Goal: Information Seeking & Learning: Find specific fact

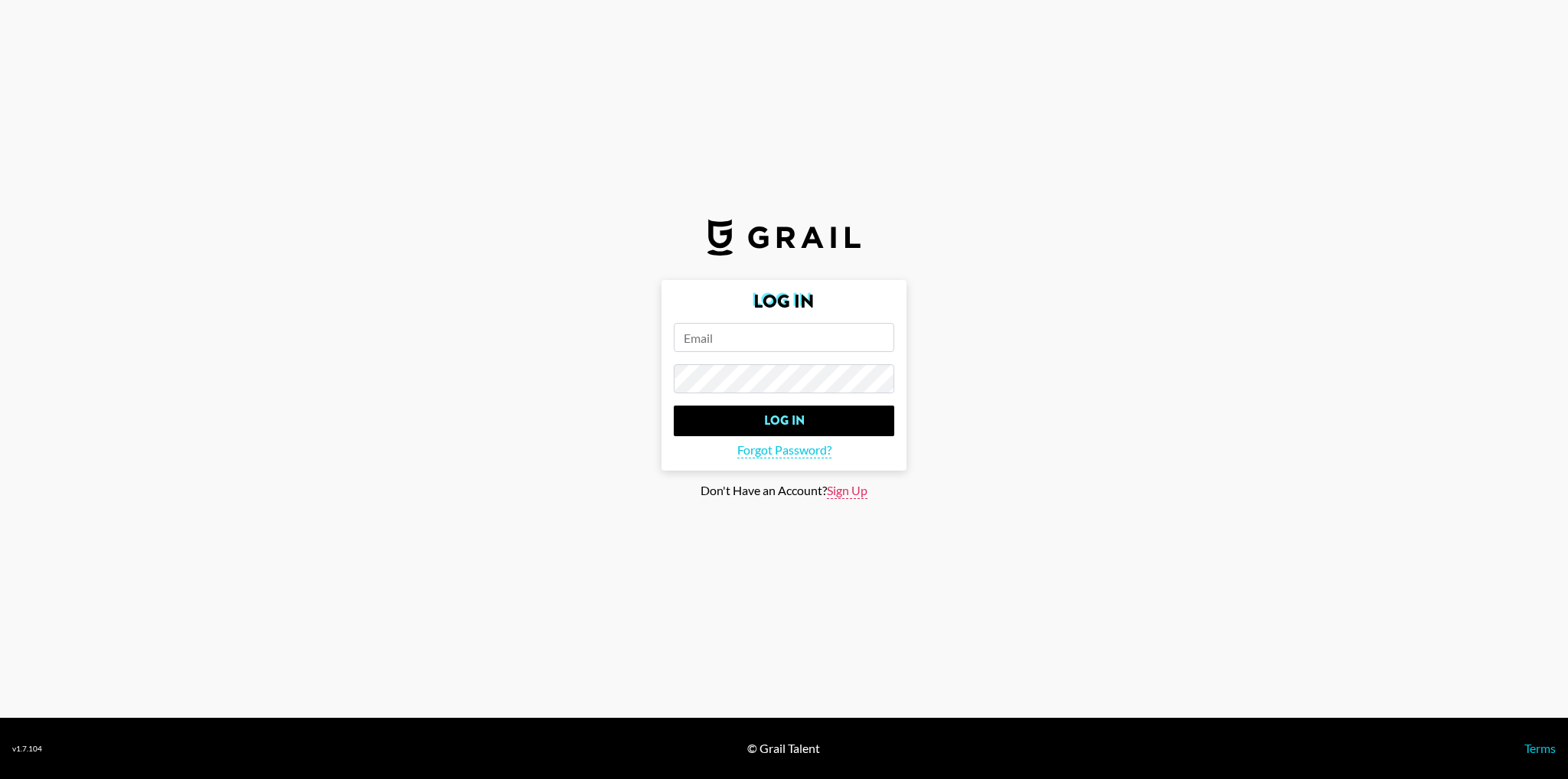
click at [866, 491] on span "Sign Up" at bounding box center [847, 490] width 41 height 16
type input "Sign Up"
click at [733, 328] on input "email" at bounding box center [784, 337] width 220 height 29
type input "[EMAIL_ADDRESS][DOMAIN_NAME]"
click at [673, 406] on input "Sign Up" at bounding box center [784, 421] width 220 height 31
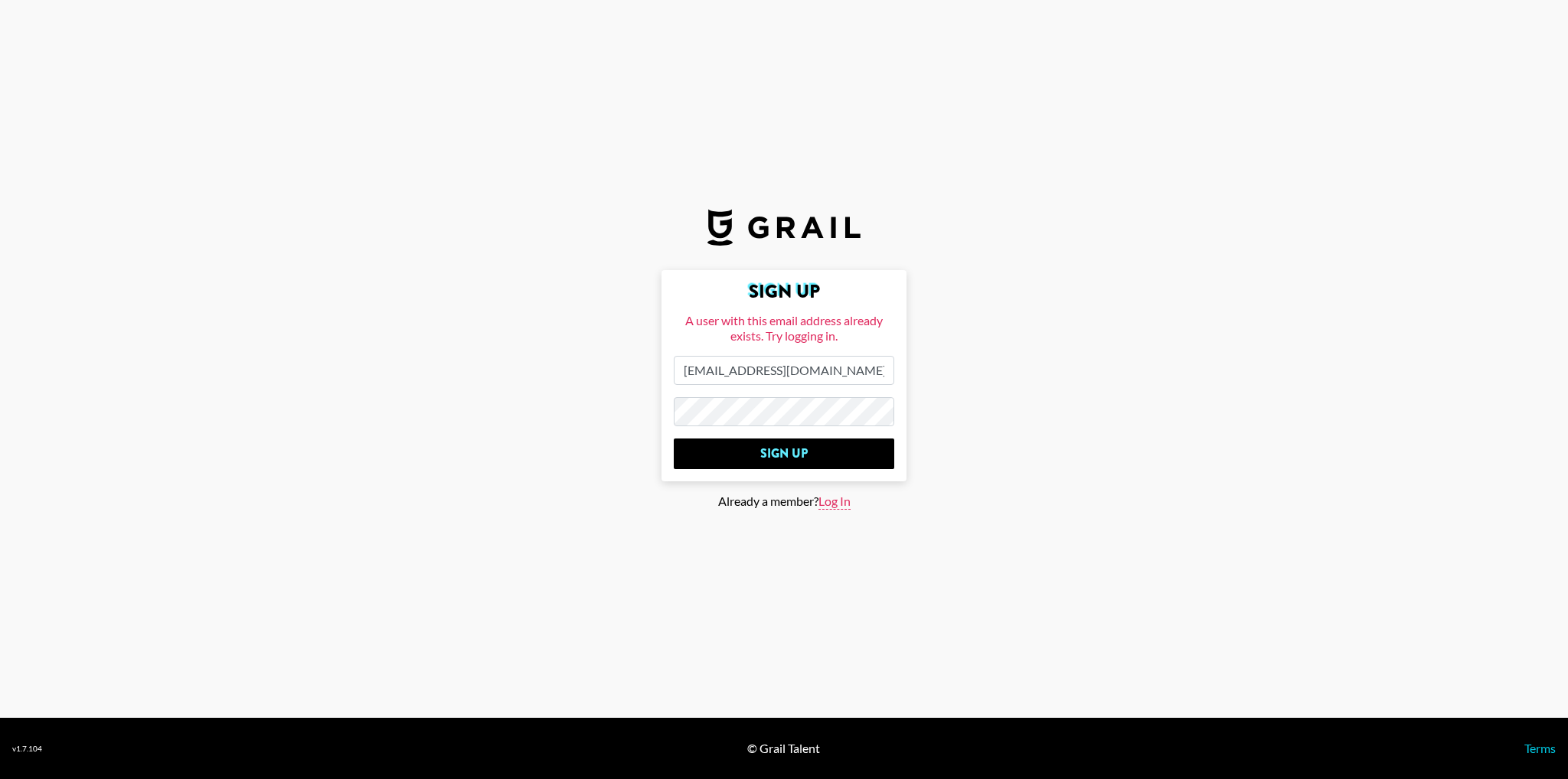
click at [849, 504] on span "Log In" at bounding box center [834, 501] width 32 height 16
type input "Log In"
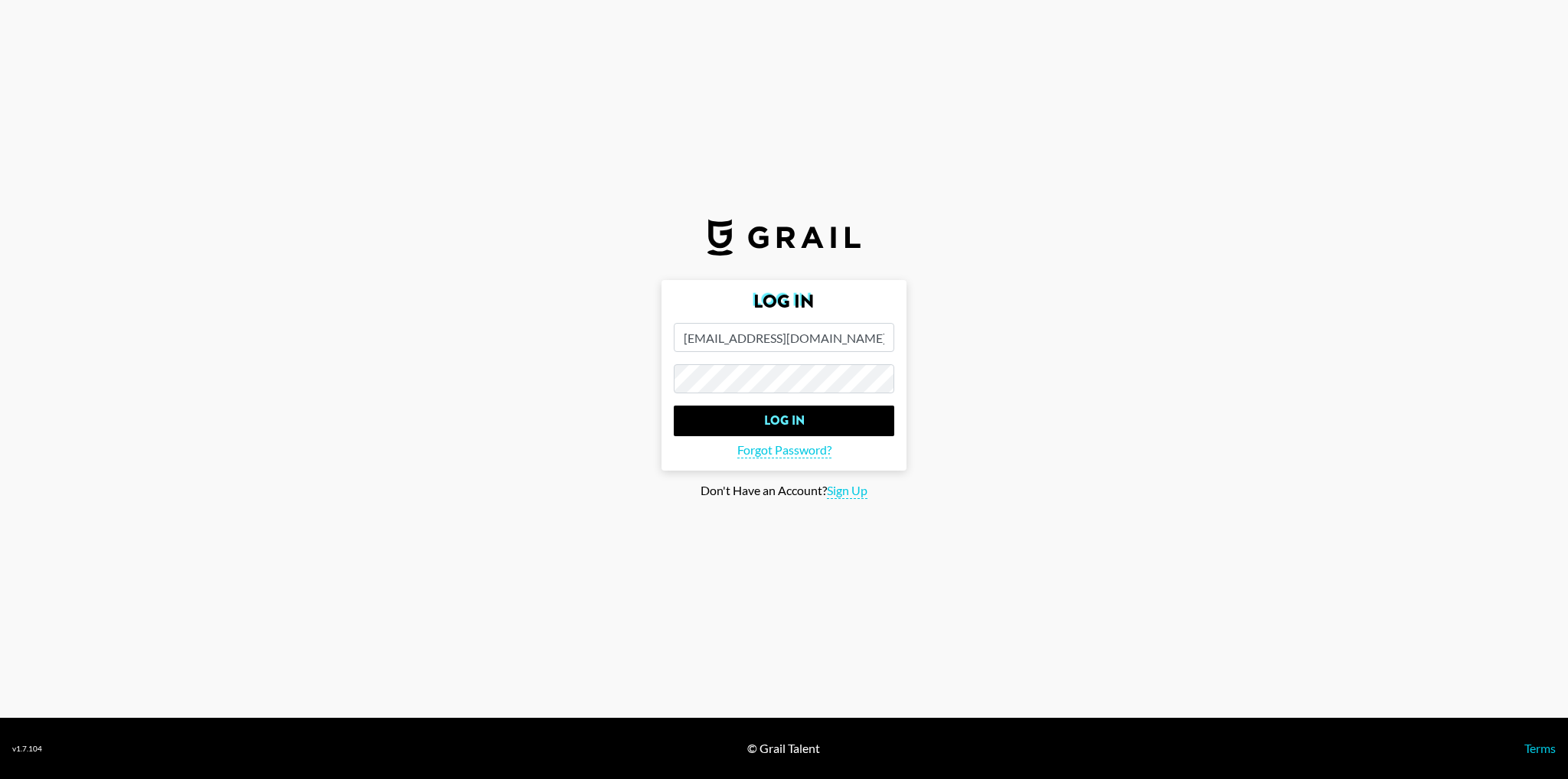
click at [823, 342] on input "[EMAIL_ADDRESS][DOMAIN_NAME]" at bounding box center [784, 337] width 220 height 29
click at [779, 443] on span "Forgot Password?" at bounding box center [784, 450] width 94 height 16
click at [708, 319] on form "Log In Log In Forgot Password?" at bounding box center [784, 375] width 245 height 190
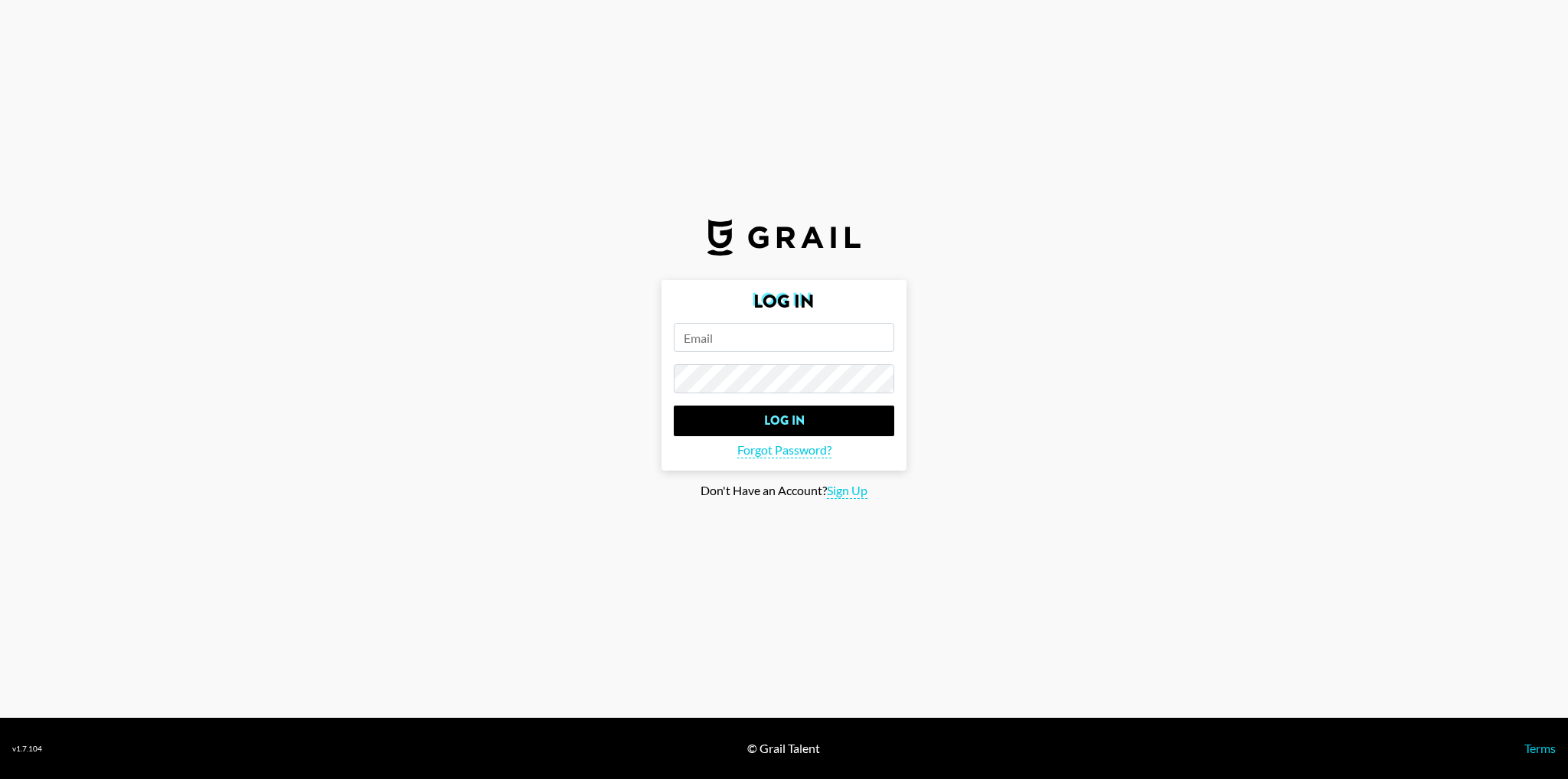
click at [714, 339] on input "email" at bounding box center [784, 337] width 220 height 29
type input "[EMAIL_ADDRESS][DOMAIN_NAME]"
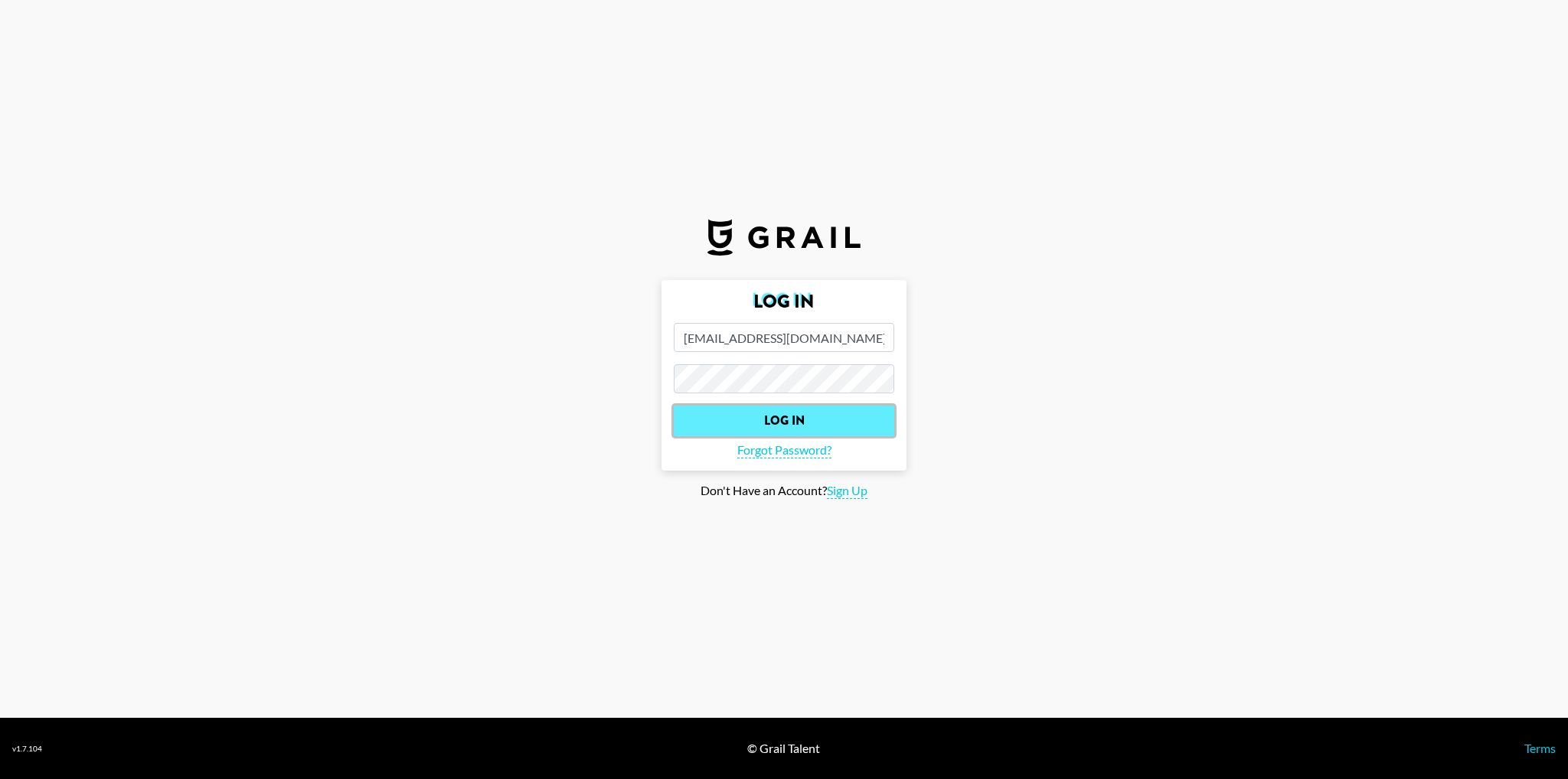
click at [823, 416] on input "Log In" at bounding box center [784, 421] width 220 height 31
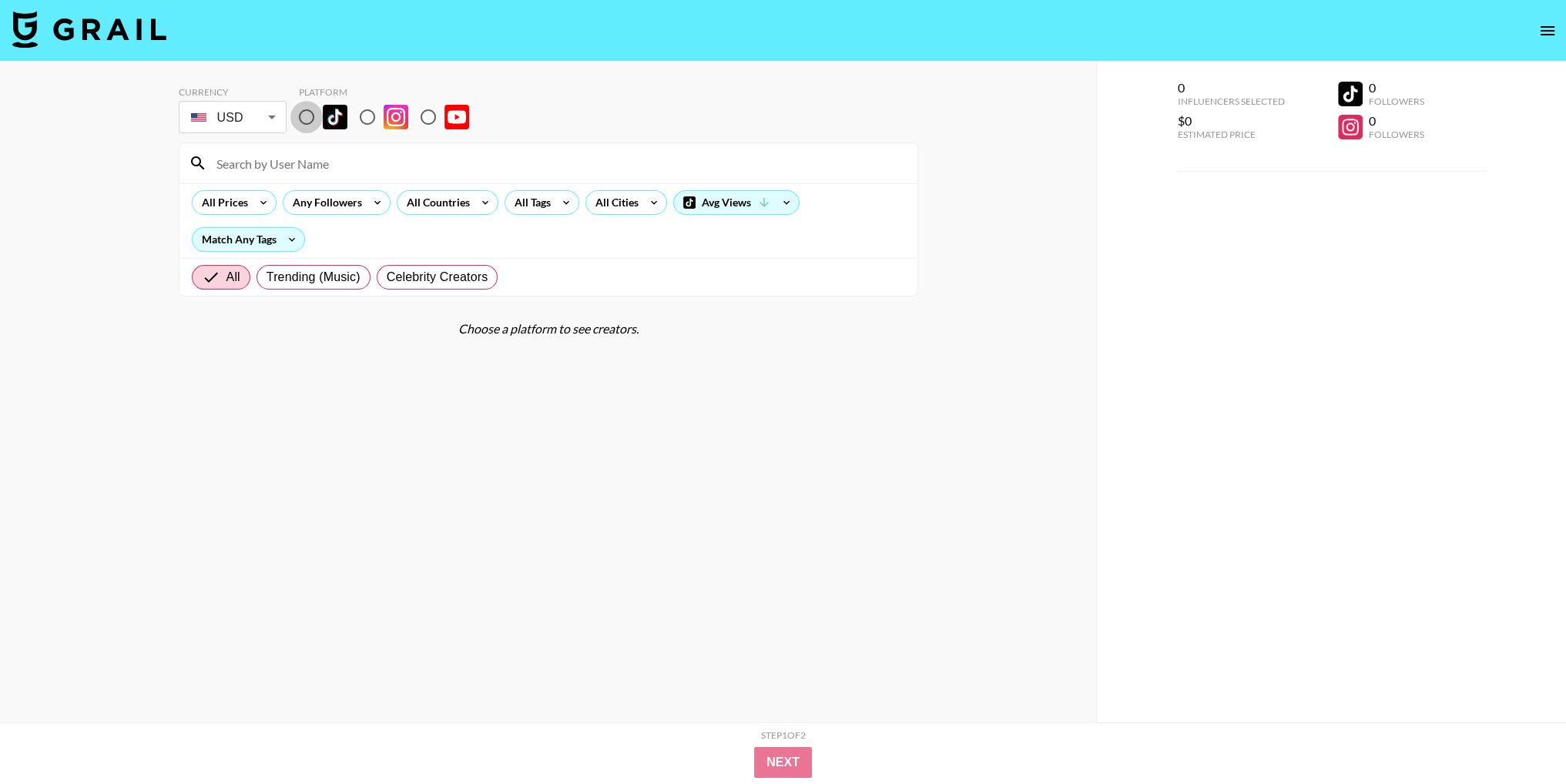
click at [314, 117] on input "radio" at bounding box center [306, 117] width 33 height 32
radio input "true"
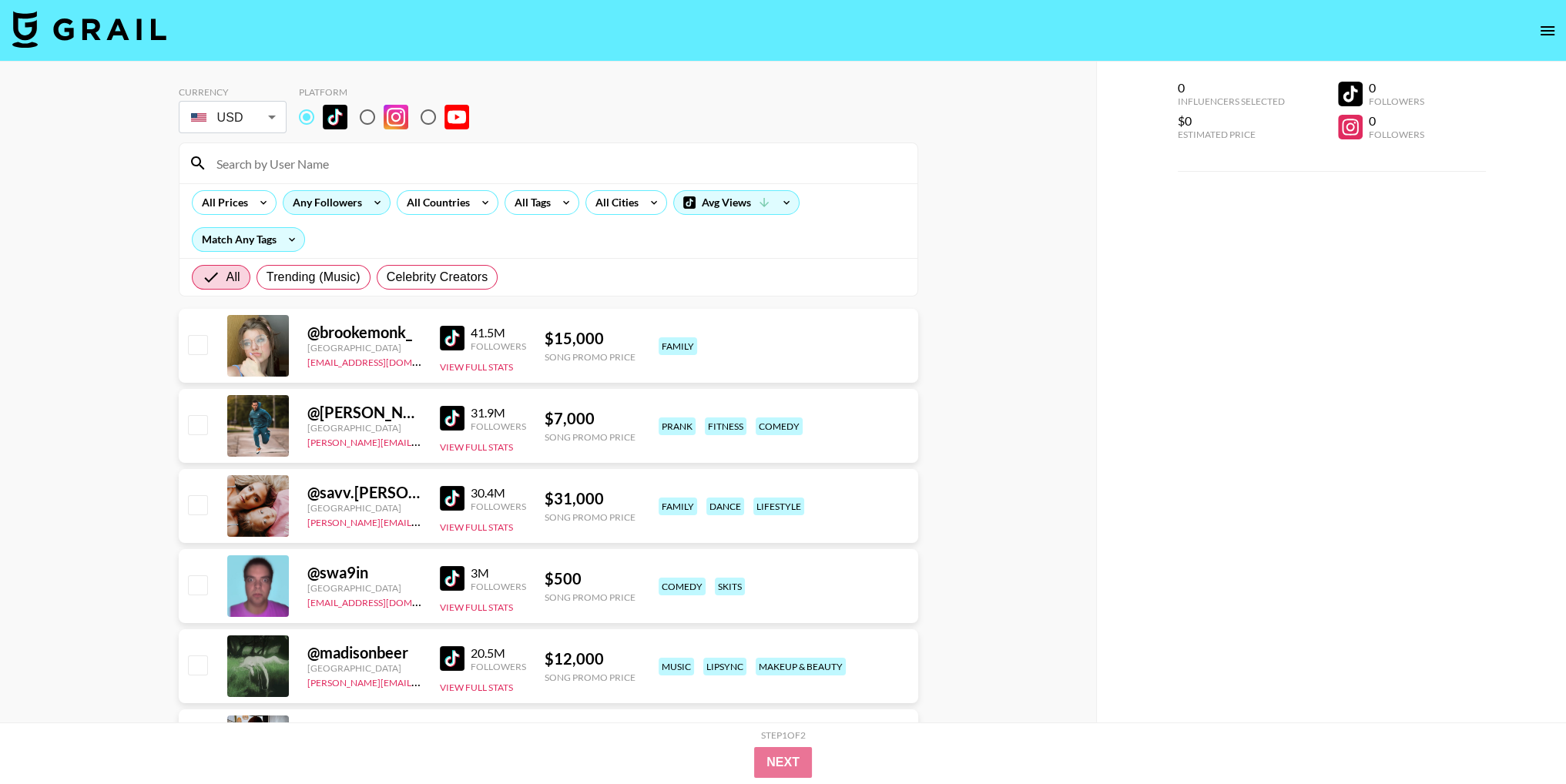
click at [358, 204] on div "Any Followers" at bounding box center [324, 202] width 82 height 23
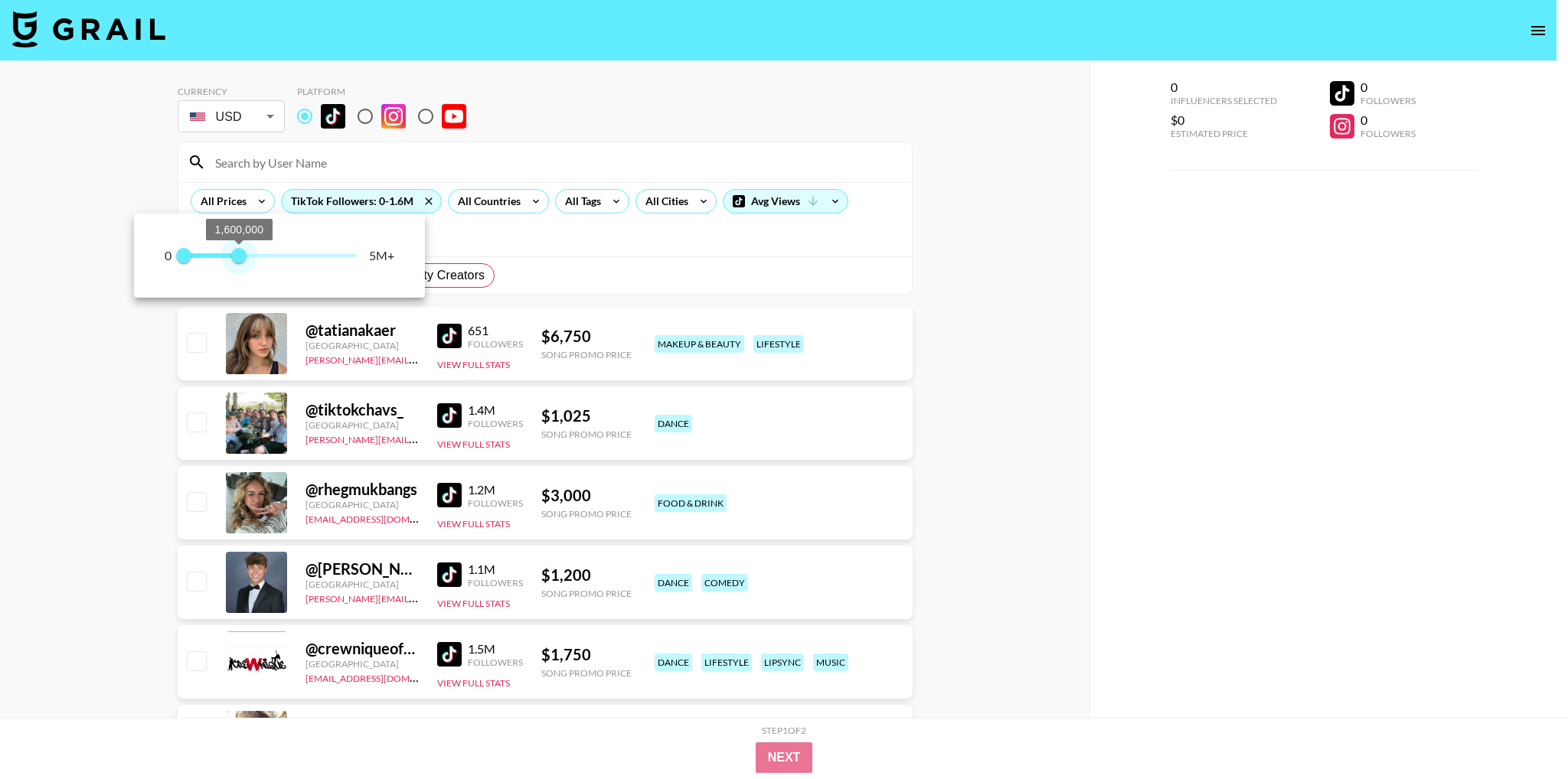
type input "1500000"
drag, startPoint x: 352, startPoint y: 255, endPoint x: 237, endPoint y: 266, distance: 115.5
click at [237, 263] on span "1,500,000" at bounding box center [235, 256] width 15 height 15
click at [1030, 272] on div at bounding box center [784, 389] width 1568 height 779
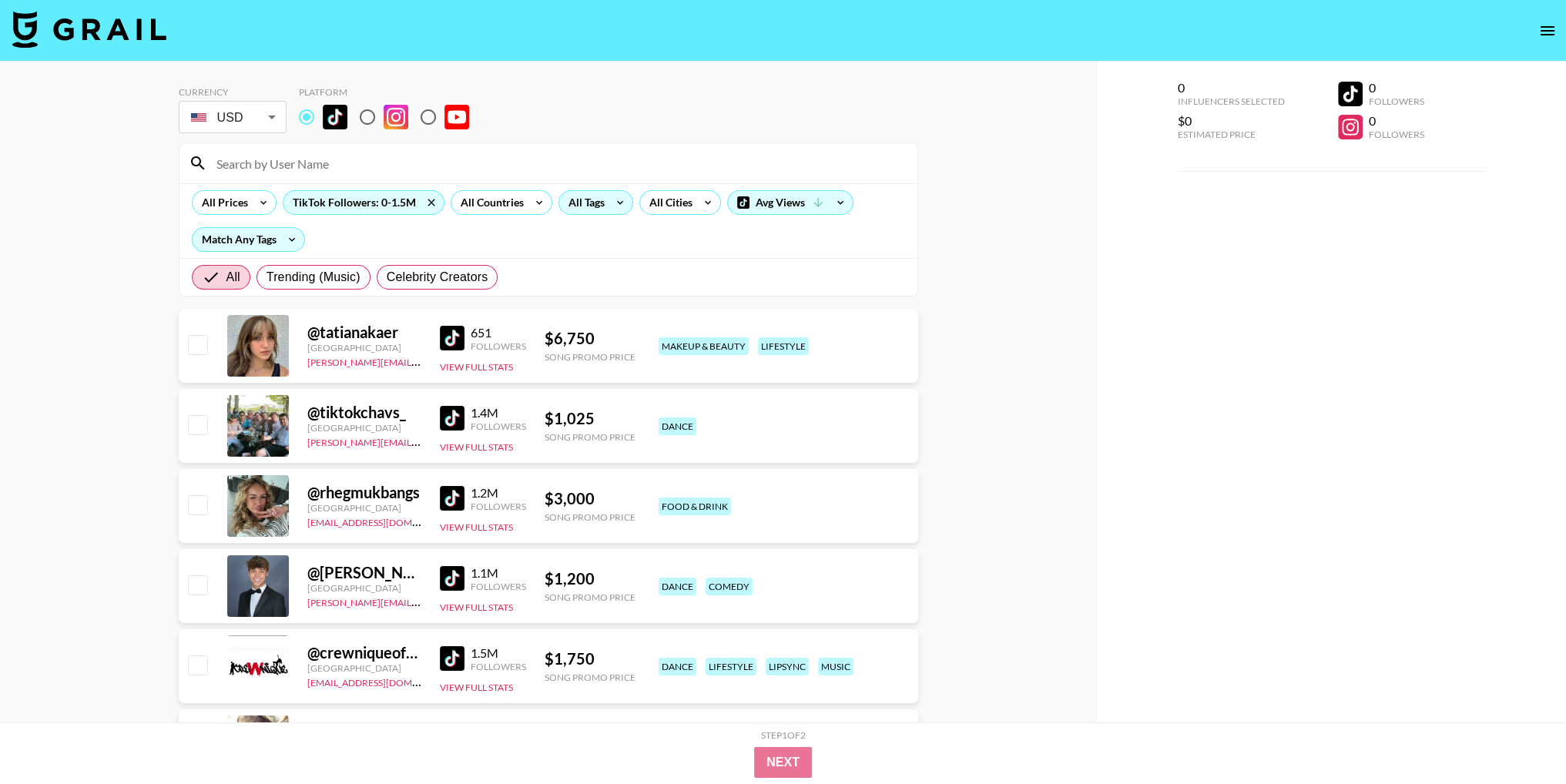
click at [588, 200] on div "All Tags" at bounding box center [583, 202] width 48 height 23
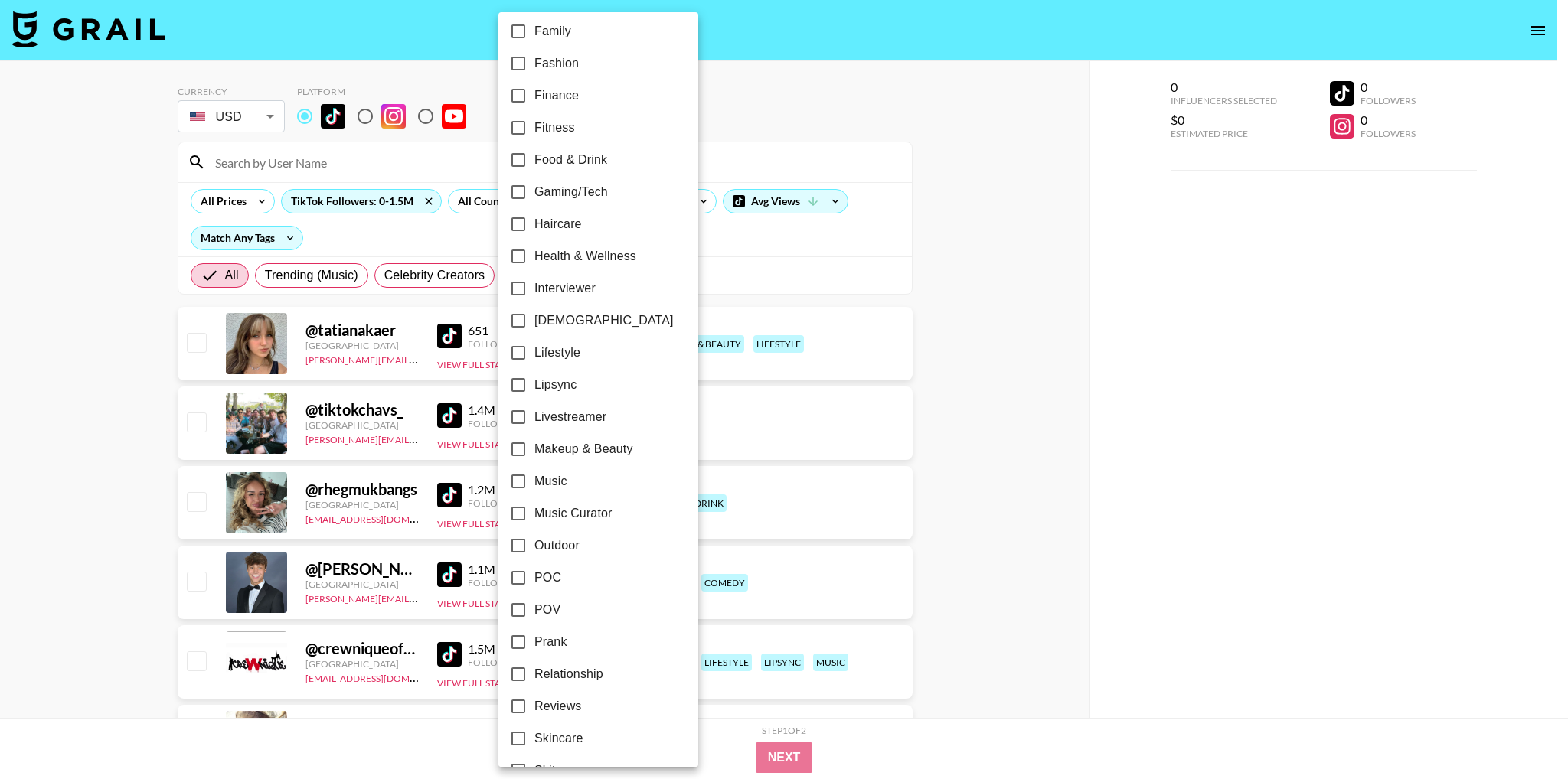
scroll to position [684, 0]
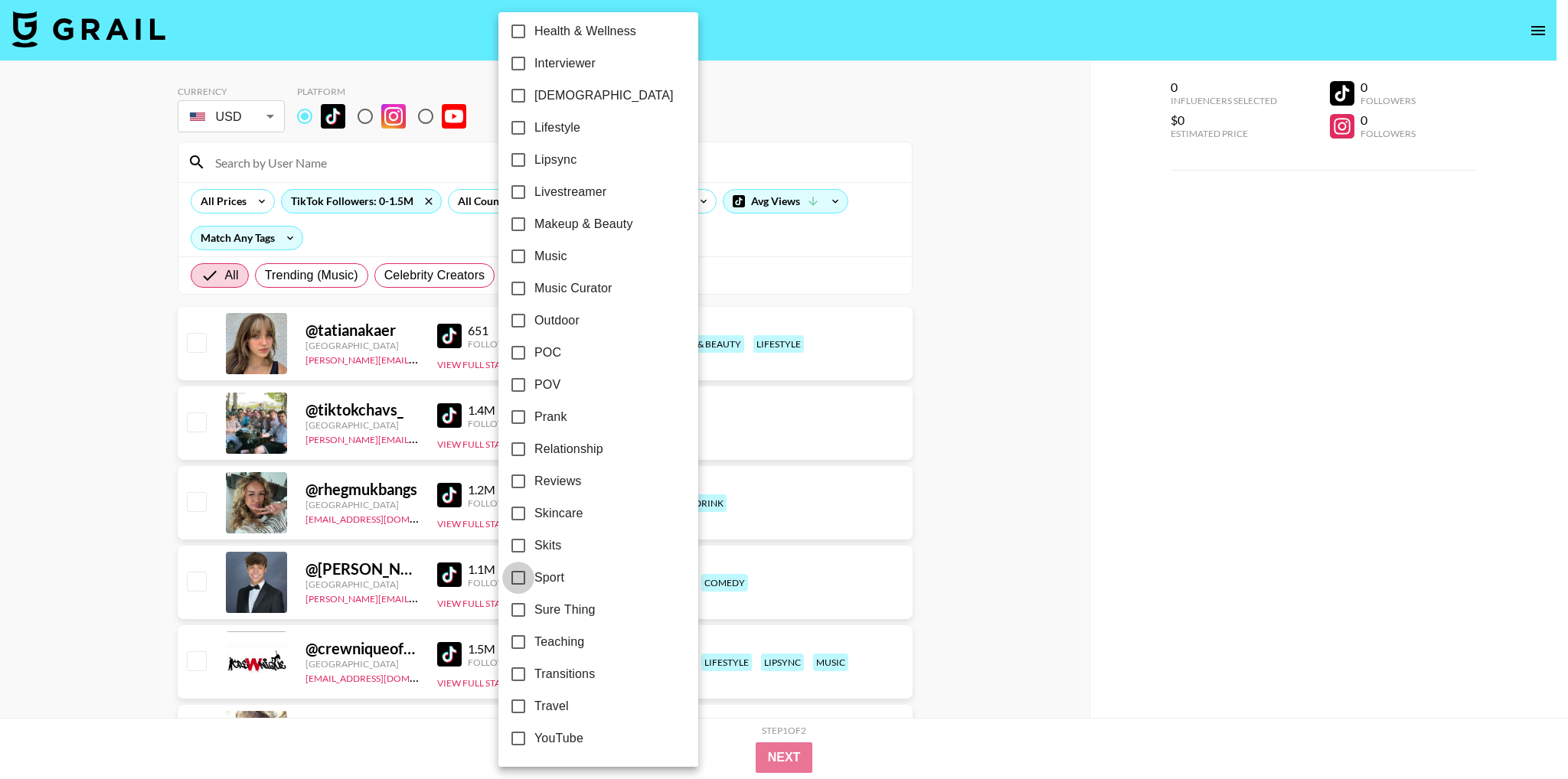
click at [518, 573] on input "Sport" at bounding box center [518, 578] width 32 height 32
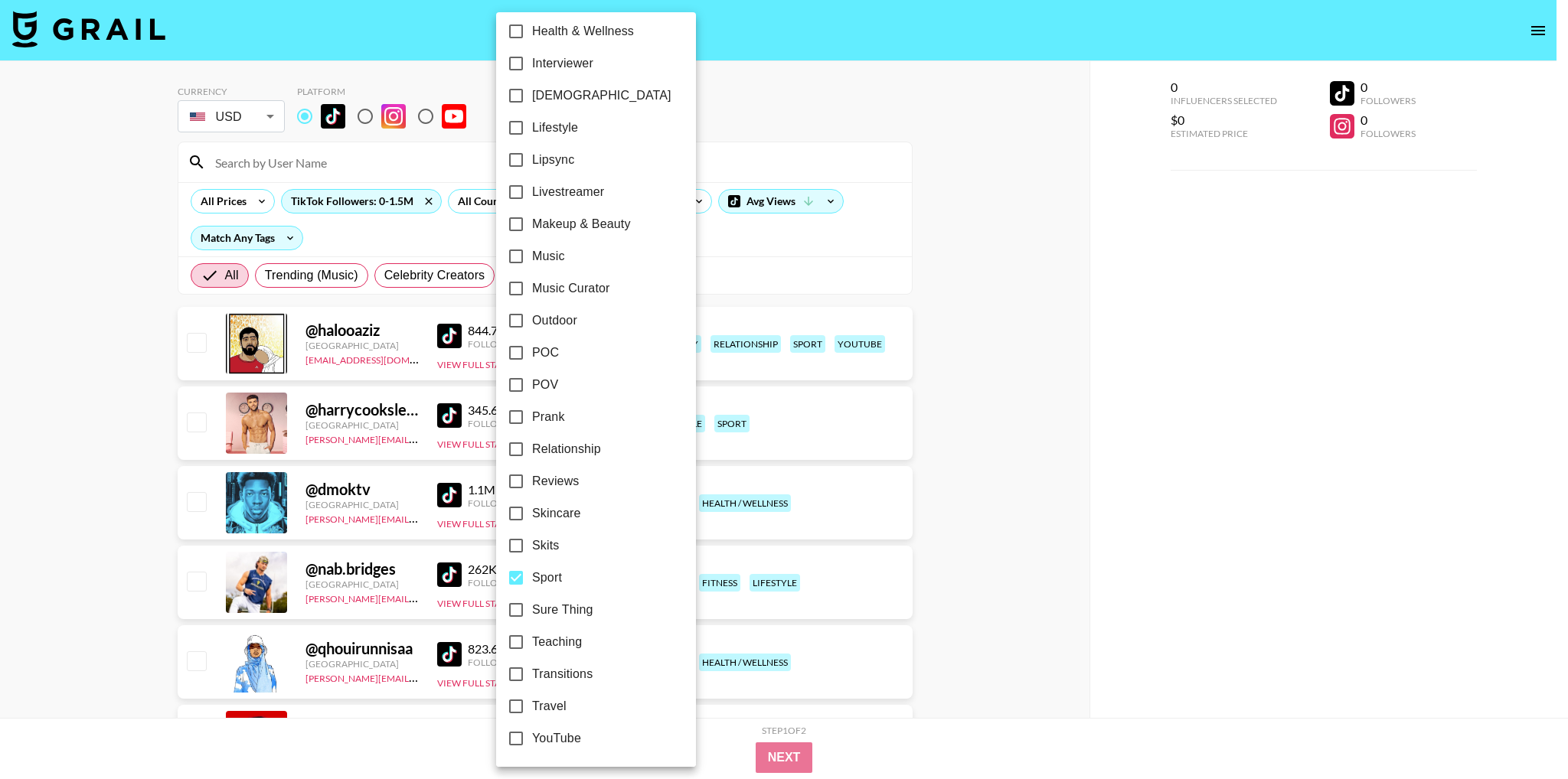
click at [521, 574] on input "Sport" at bounding box center [516, 578] width 32 height 32
checkbox input "false"
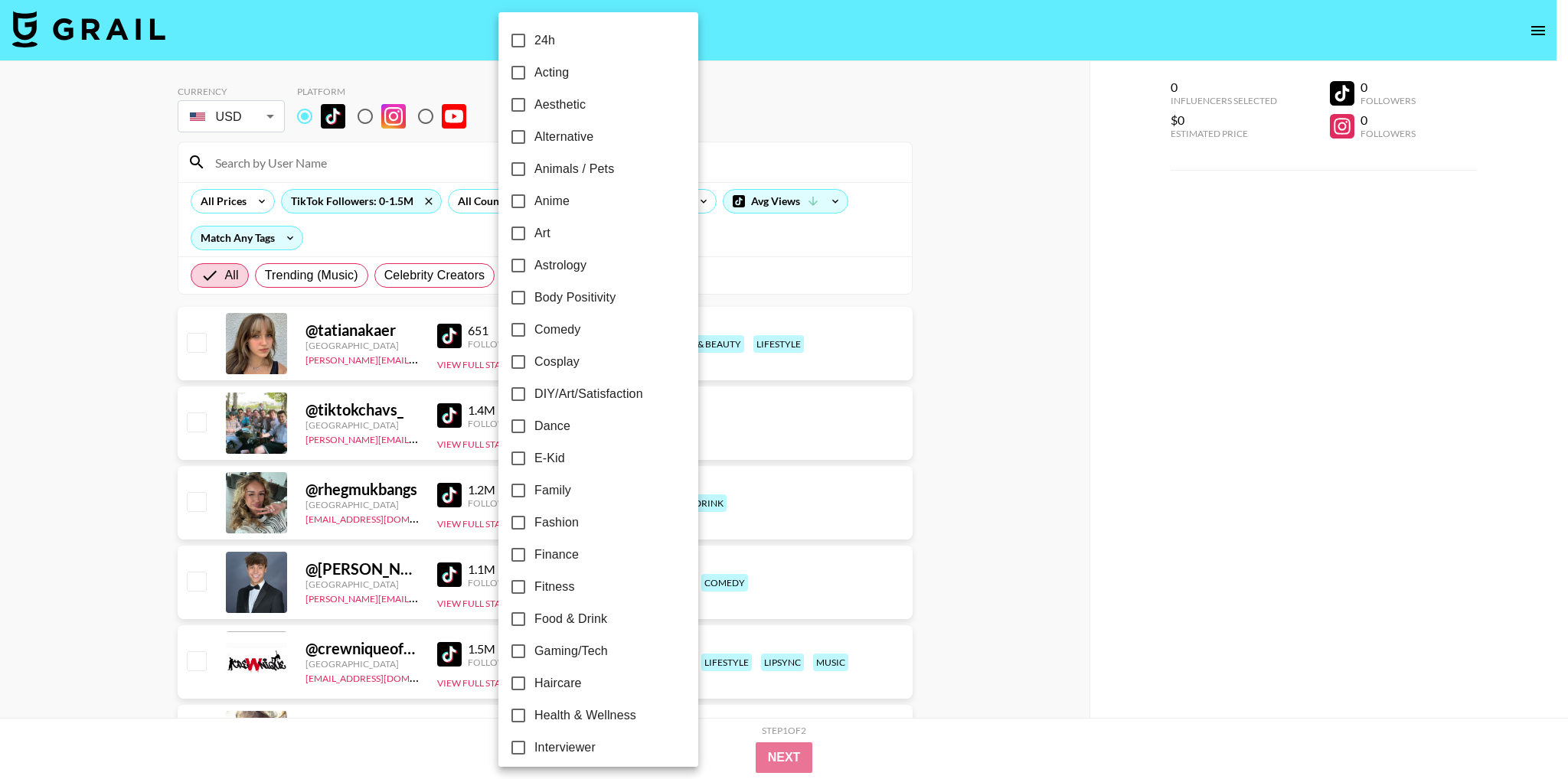
scroll to position [0, 0]
click at [533, 206] on input "Anime" at bounding box center [518, 201] width 32 height 32
checkbox input "true"
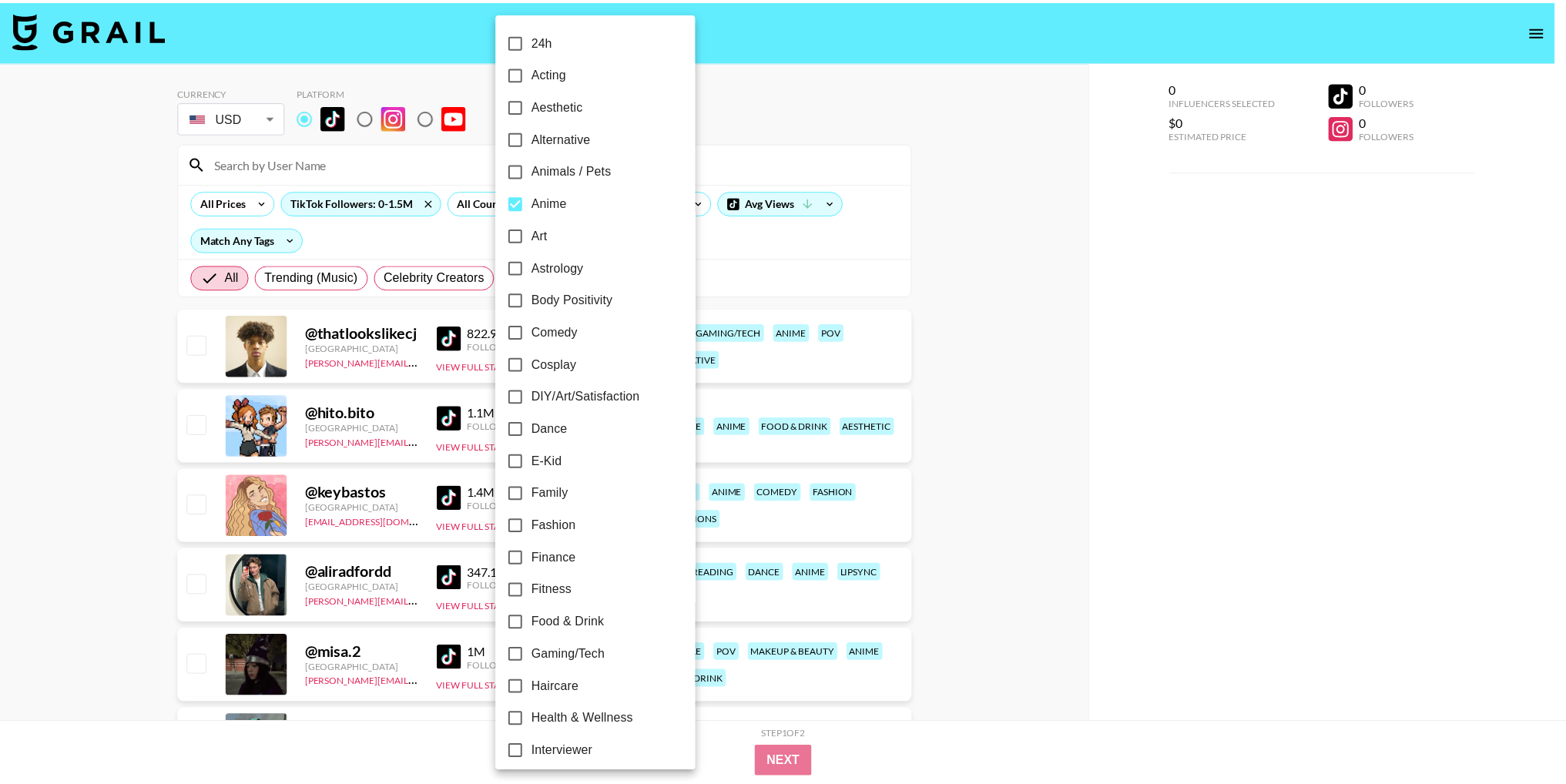
scroll to position [77, 0]
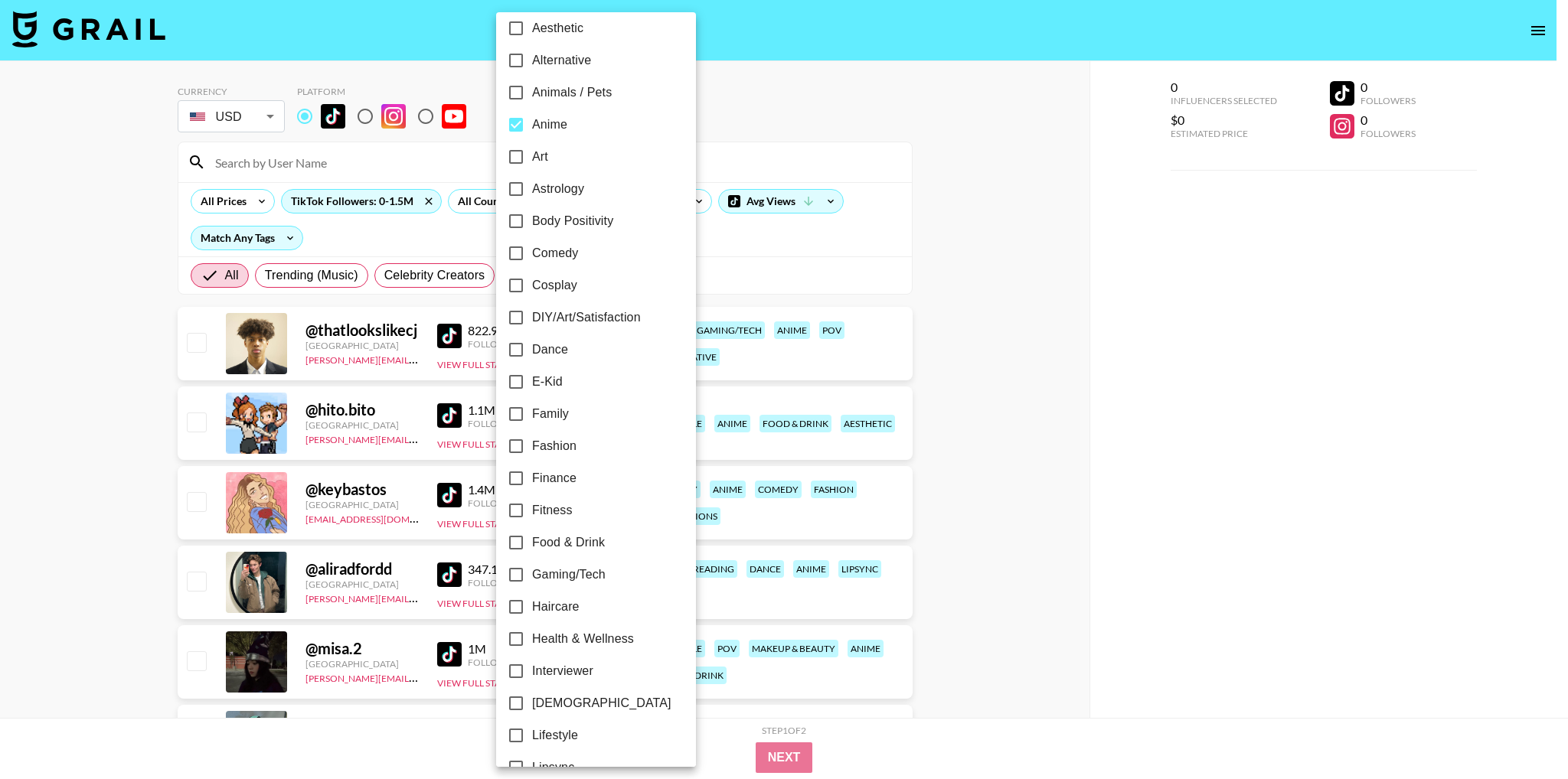
click at [548, 359] on label "Dance" at bounding box center [586, 349] width 171 height 32
click at [532, 359] on input "Dance" at bounding box center [516, 349] width 32 height 32
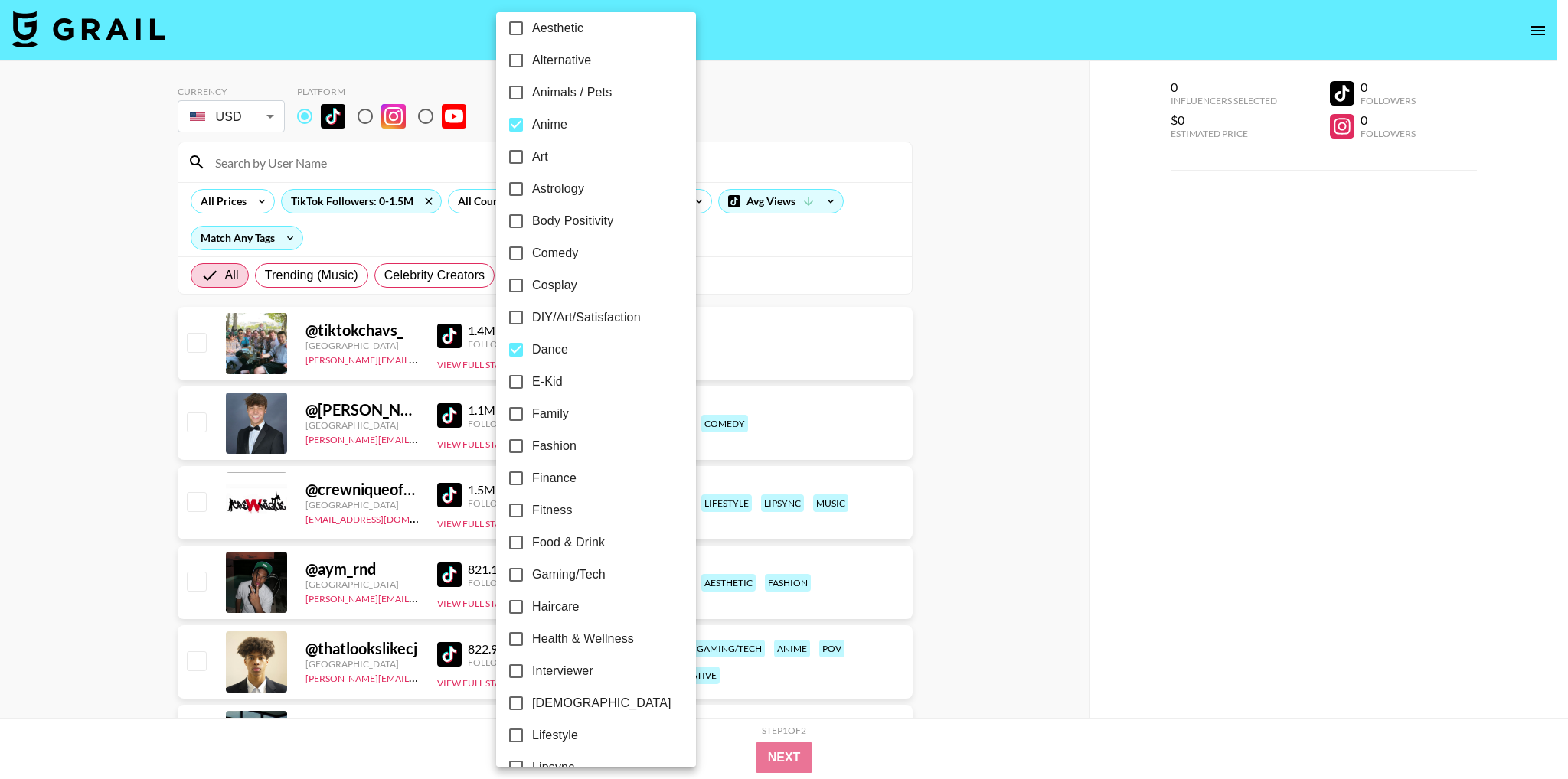
click at [548, 353] on span "Dance" at bounding box center [549, 349] width 36 height 18
click at [532, 353] on input "Dance" at bounding box center [516, 349] width 32 height 32
checkbox input "false"
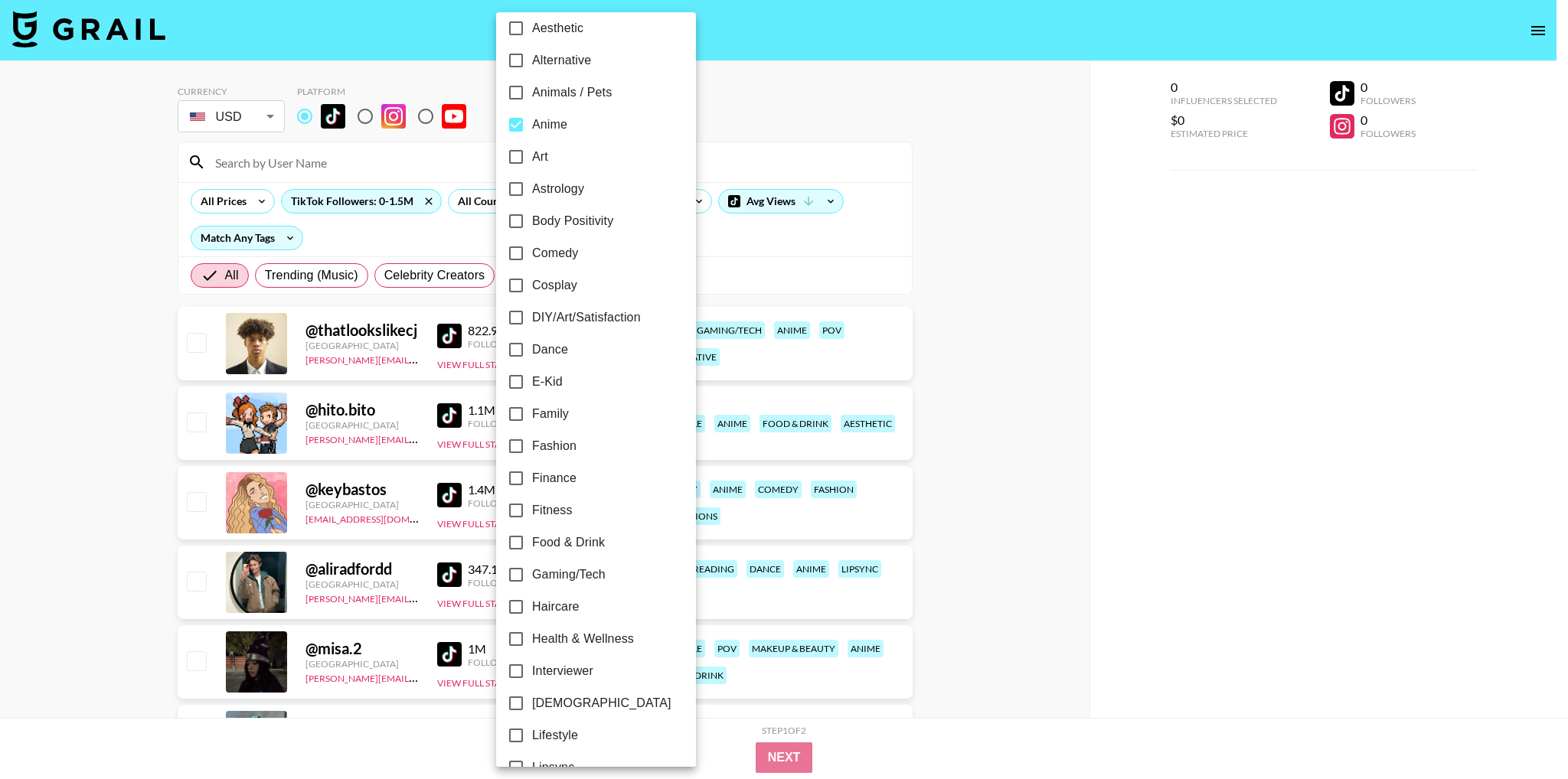
click at [564, 320] on span "DIY/Art/Satisfaction" at bounding box center [586, 318] width 109 height 18
click at [532, 320] on input "DIY/Art/Satisfaction" at bounding box center [516, 317] width 32 height 32
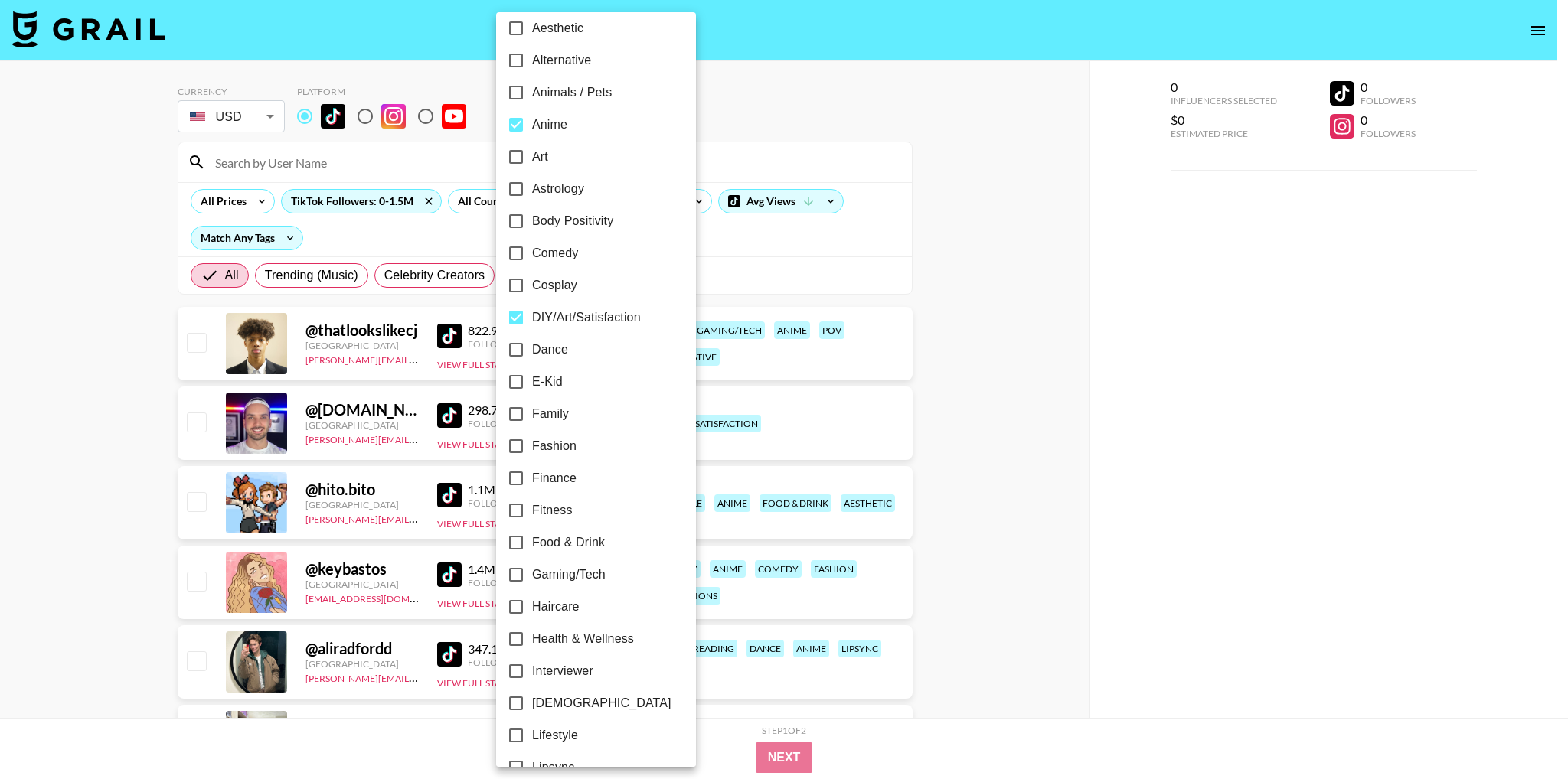
click at [564, 320] on span "DIY/Art/Satisfaction" at bounding box center [586, 318] width 109 height 18
click at [532, 320] on input "DIY/Art/Satisfaction" at bounding box center [516, 317] width 32 height 32
checkbox input "false"
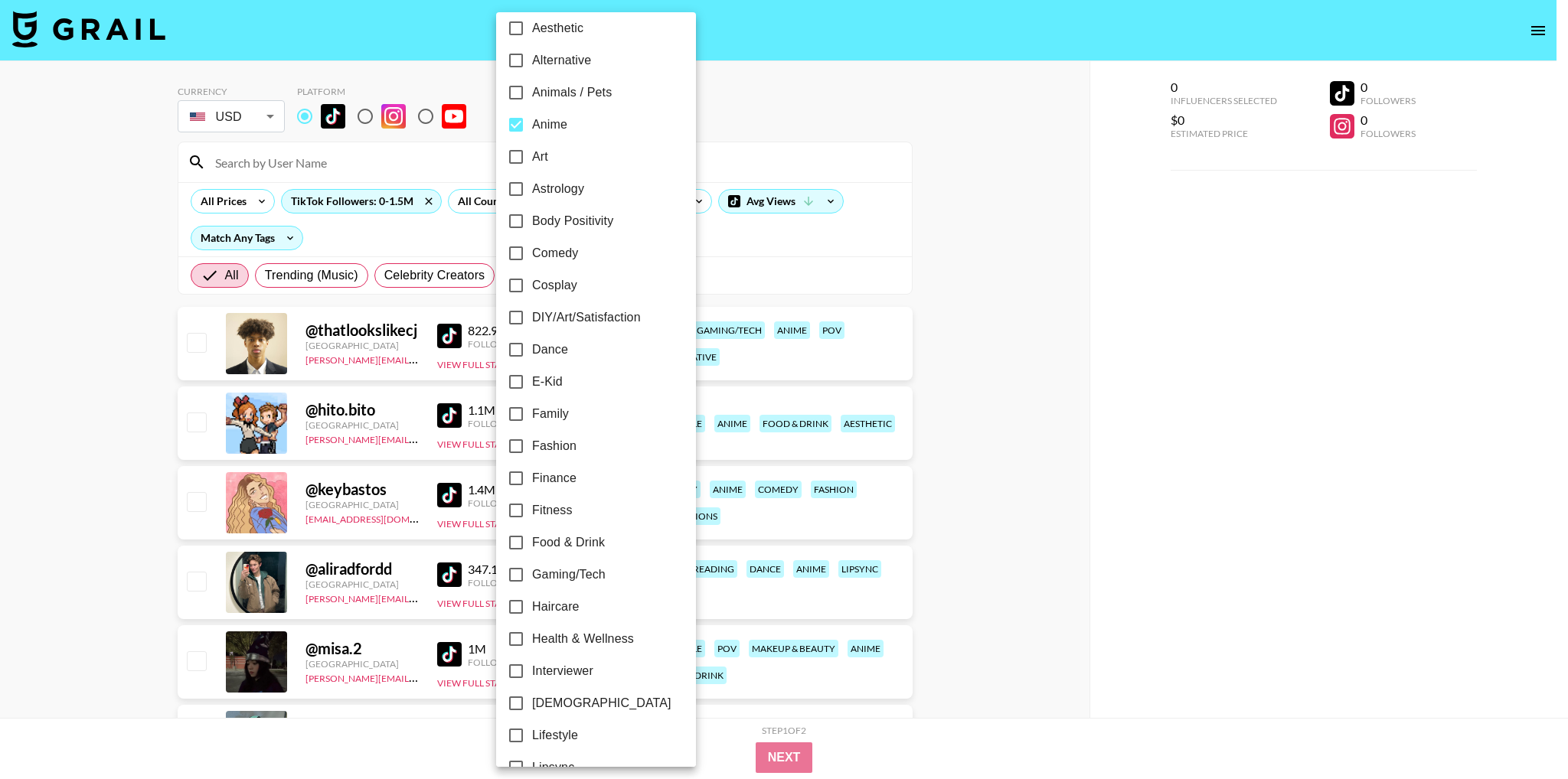
click at [934, 331] on div at bounding box center [784, 389] width 1568 height 779
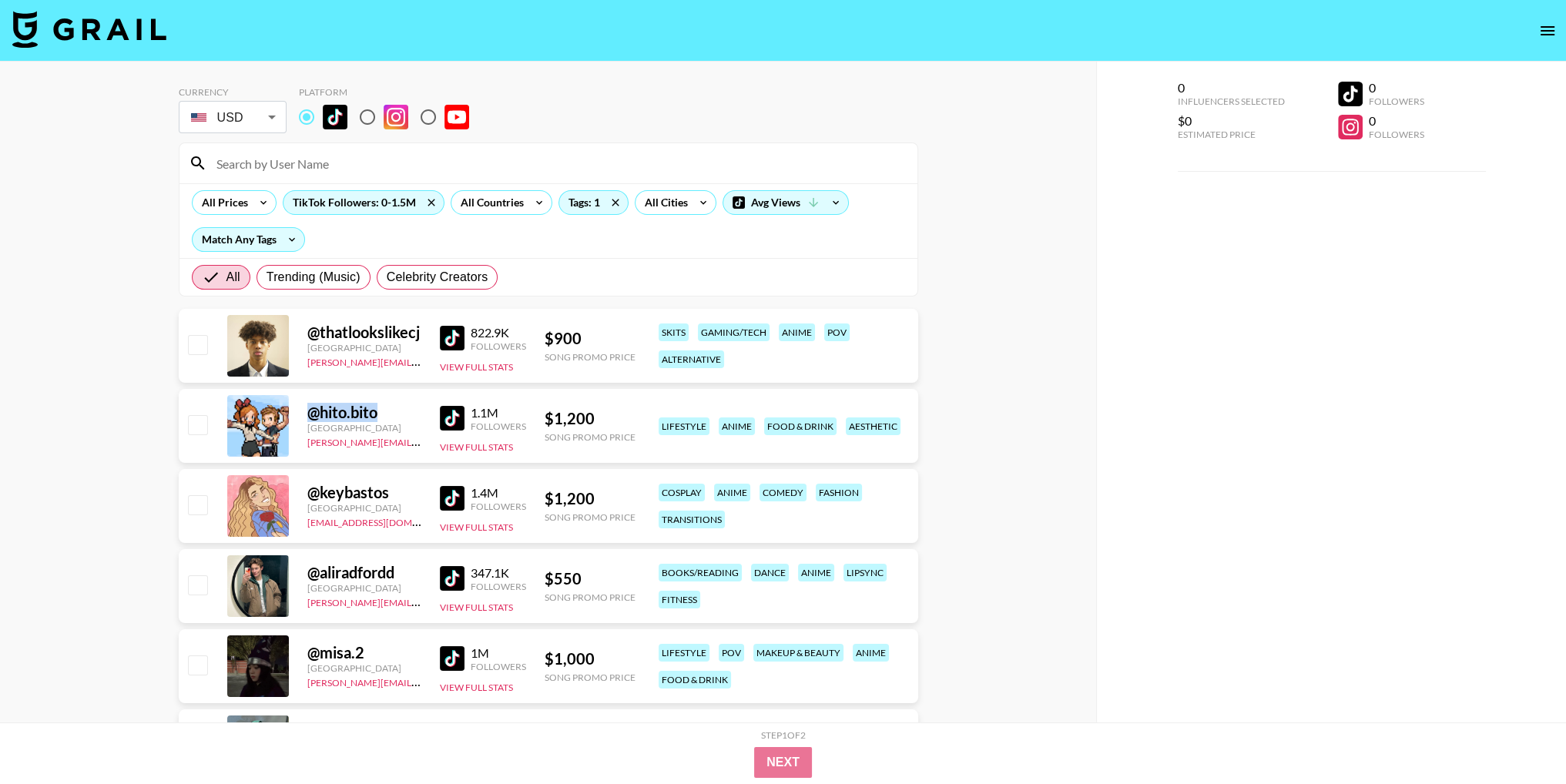
drag, startPoint x: 384, startPoint y: 412, endPoint x: 308, endPoint y: 415, distance: 76.1
click at [308, 415] on div "@ hito.bito" at bounding box center [364, 412] width 114 height 19
copy div "@ hito.bito"
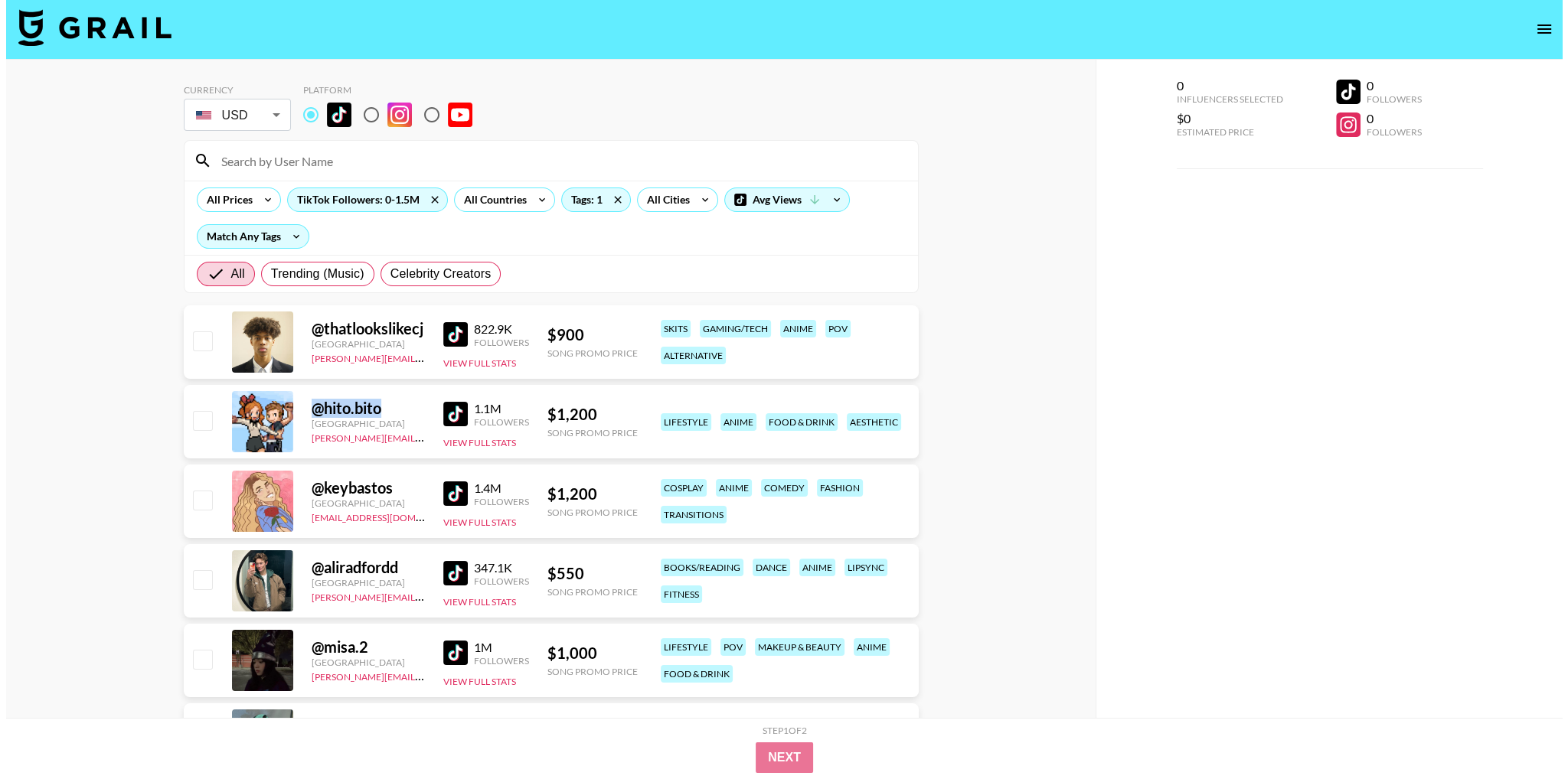
scroll to position [0, 0]
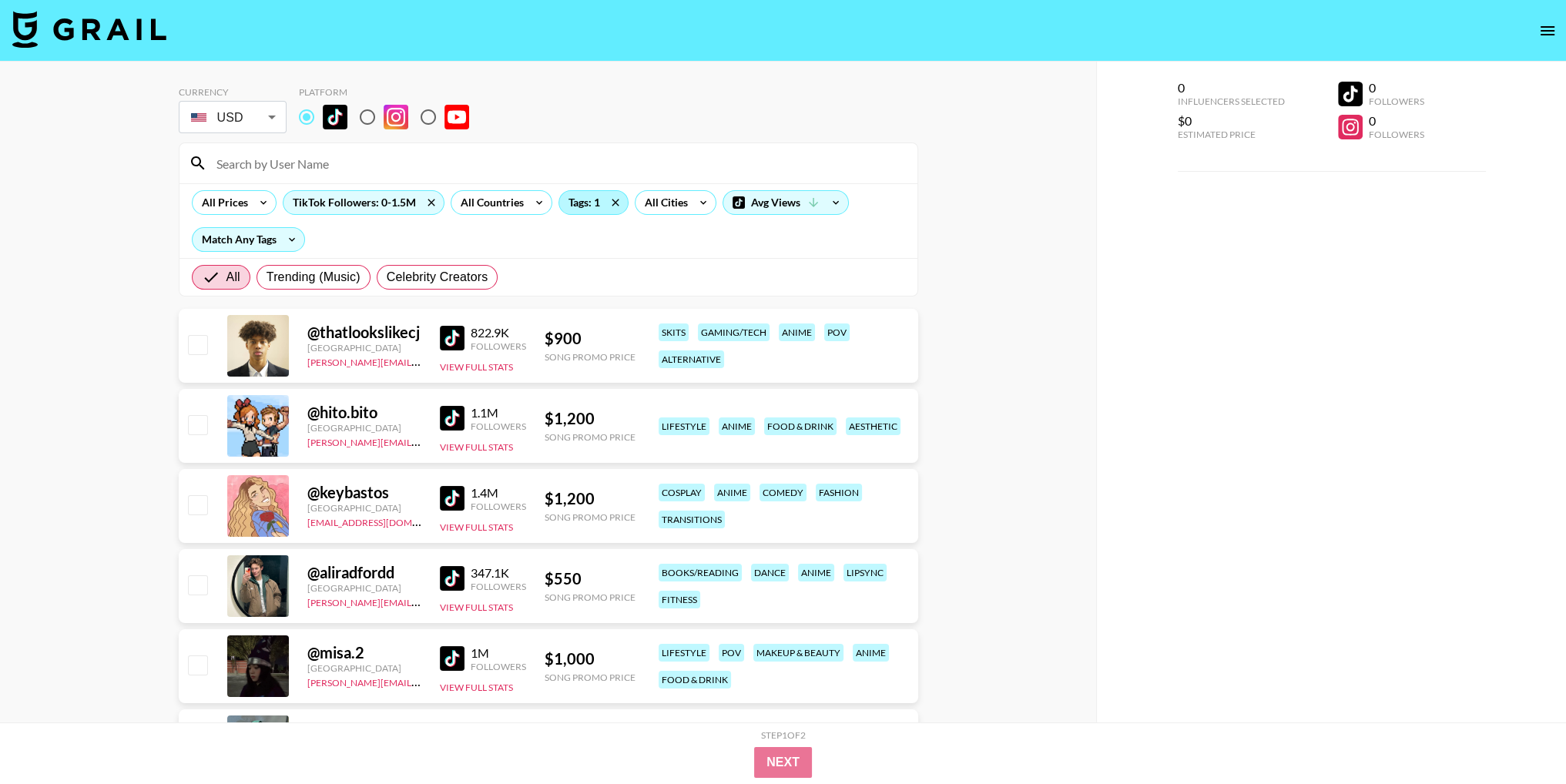
click at [596, 198] on div "Tags: 1" at bounding box center [593, 202] width 68 height 23
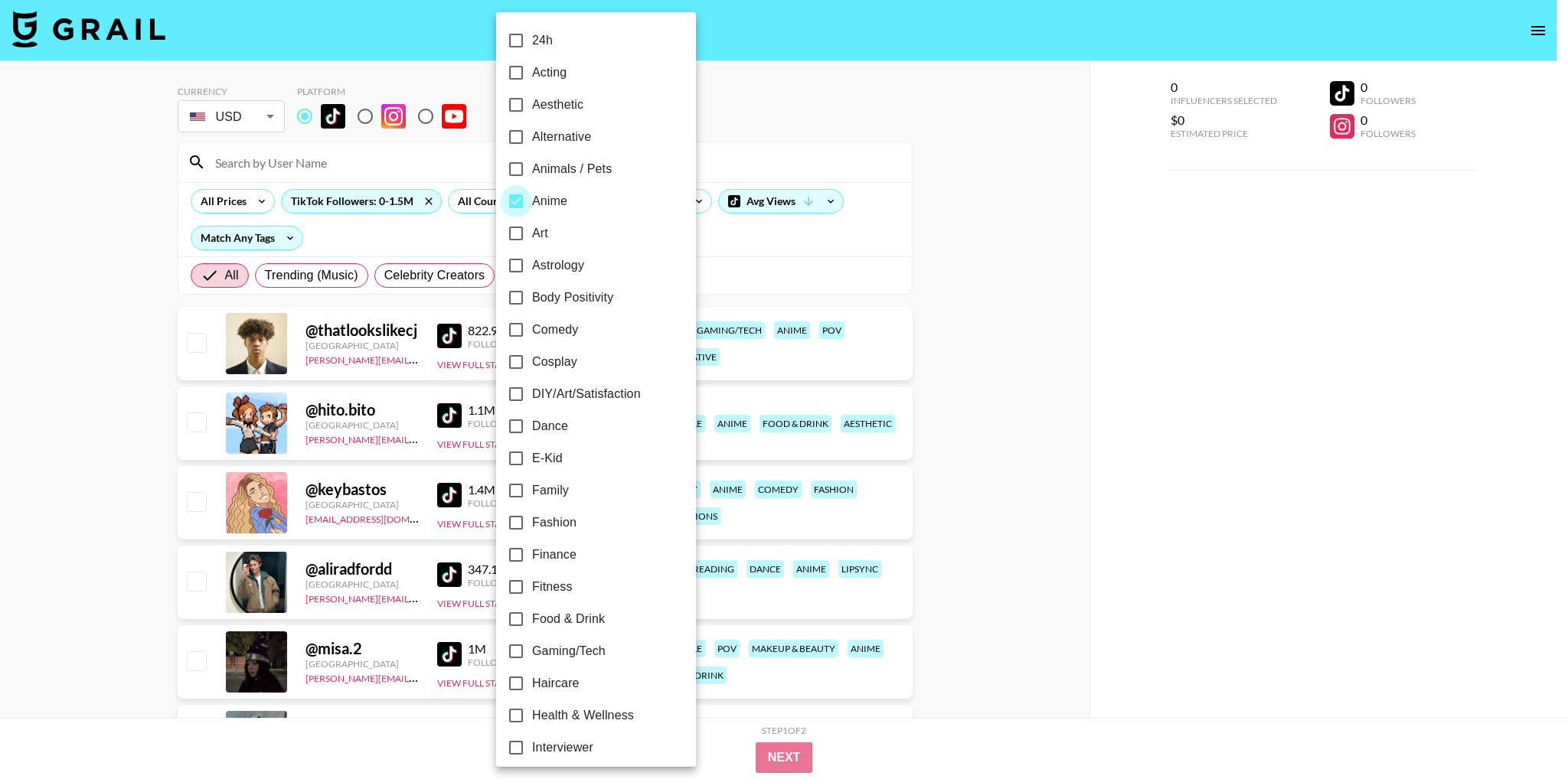
click at [519, 200] on input "Anime" at bounding box center [516, 201] width 32 height 32
checkbox input "false"
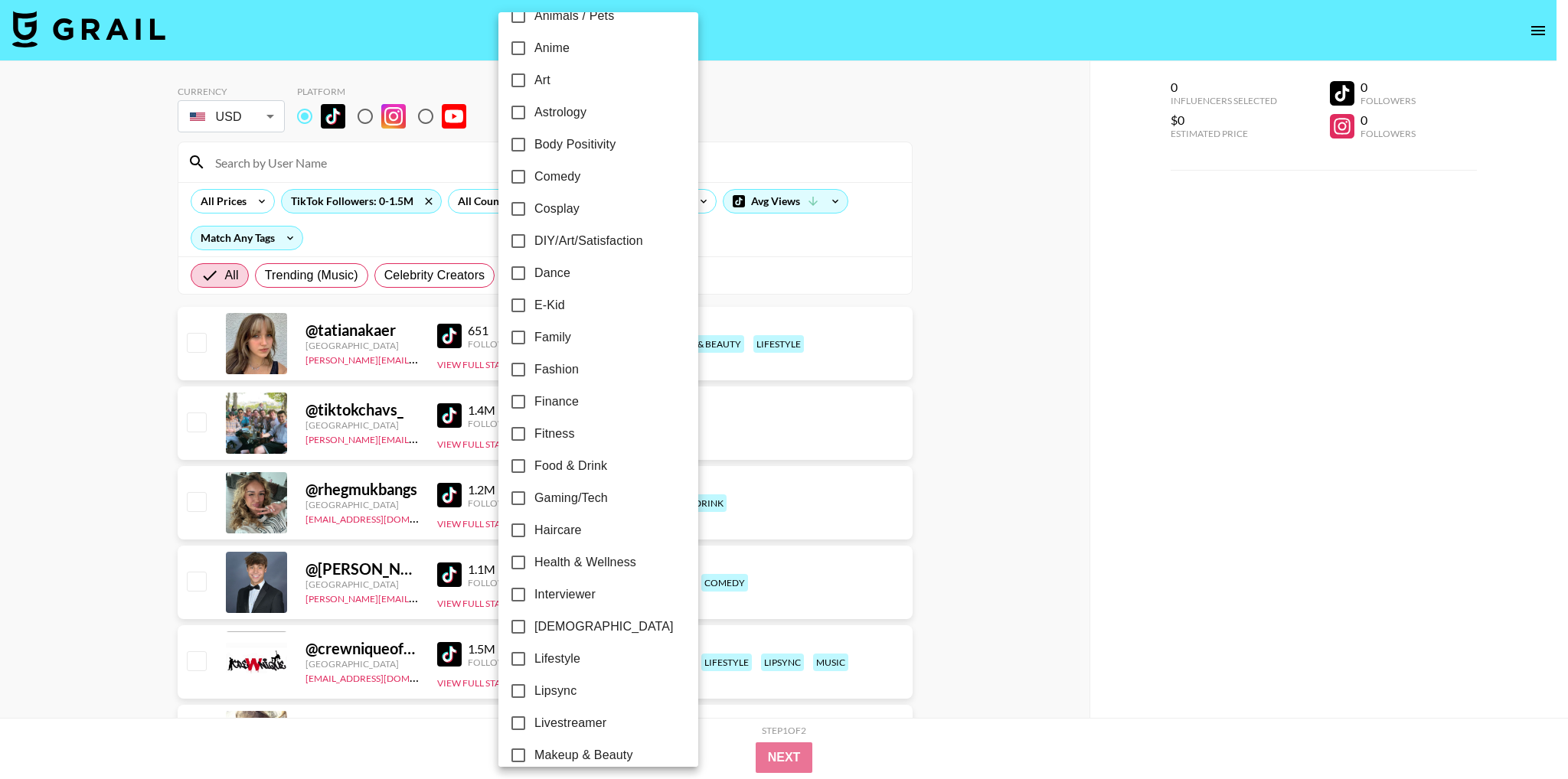
scroll to position [306, 0]
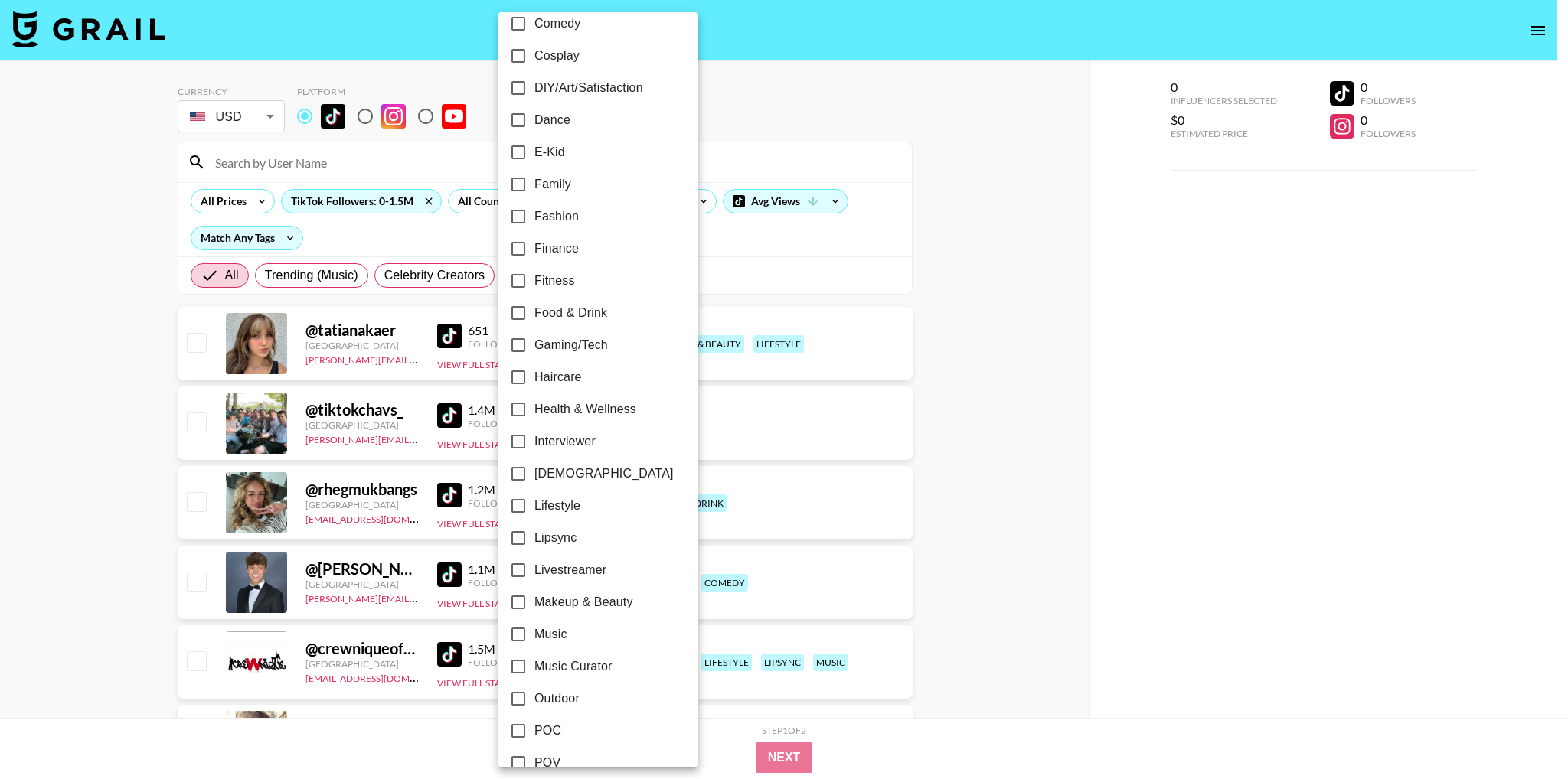
click at [514, 341] on input "Gaming/Tech" at bounding box center [518, 344] width 32 height 32
checkbox input "true"
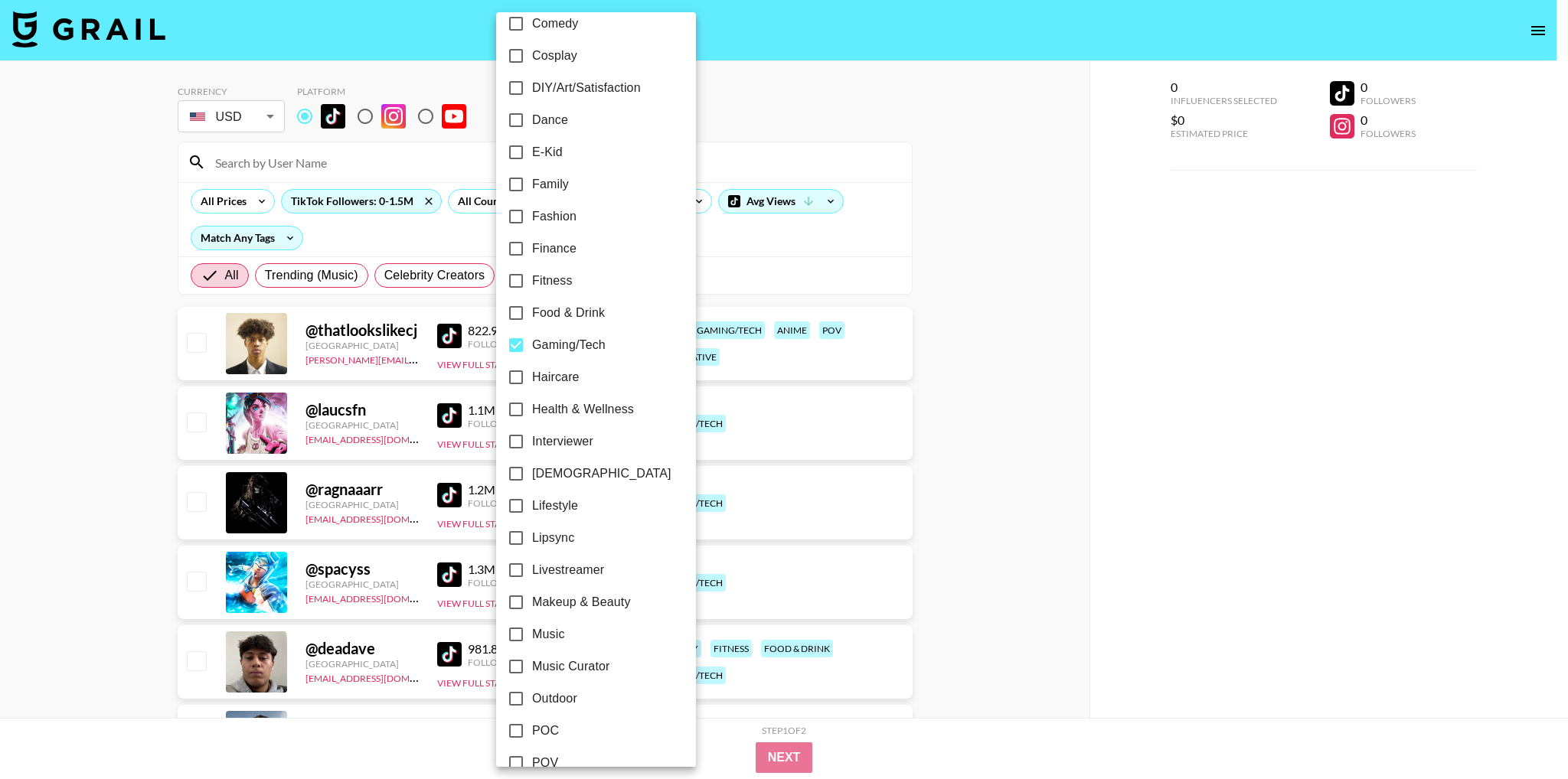
click at [943, 382] on div at bounding box center [784, 389] width 1568 height 779
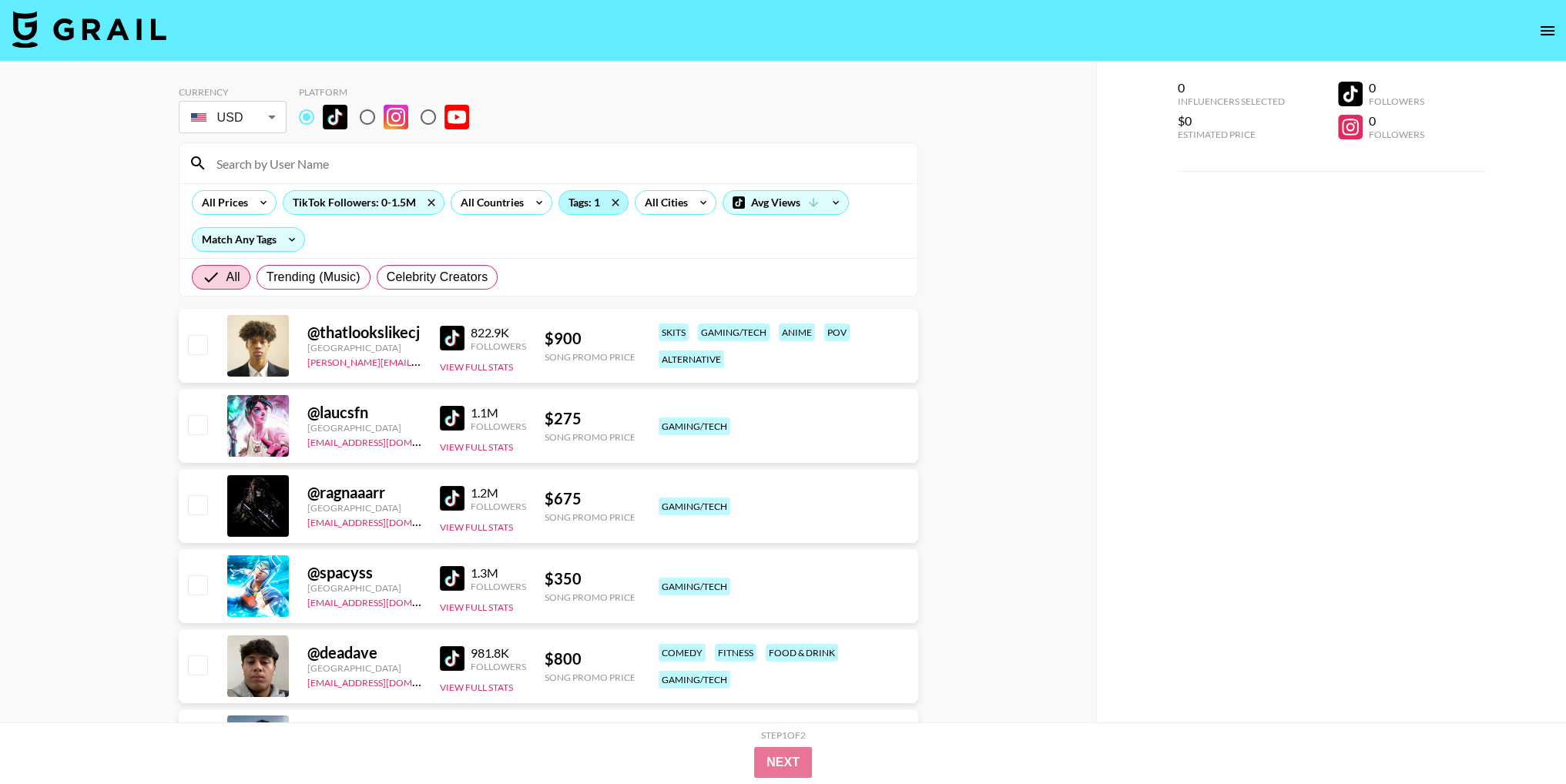
click at [594, 207] on div "Tags: 1" at bounding box center [593, 202] width 68 height 23
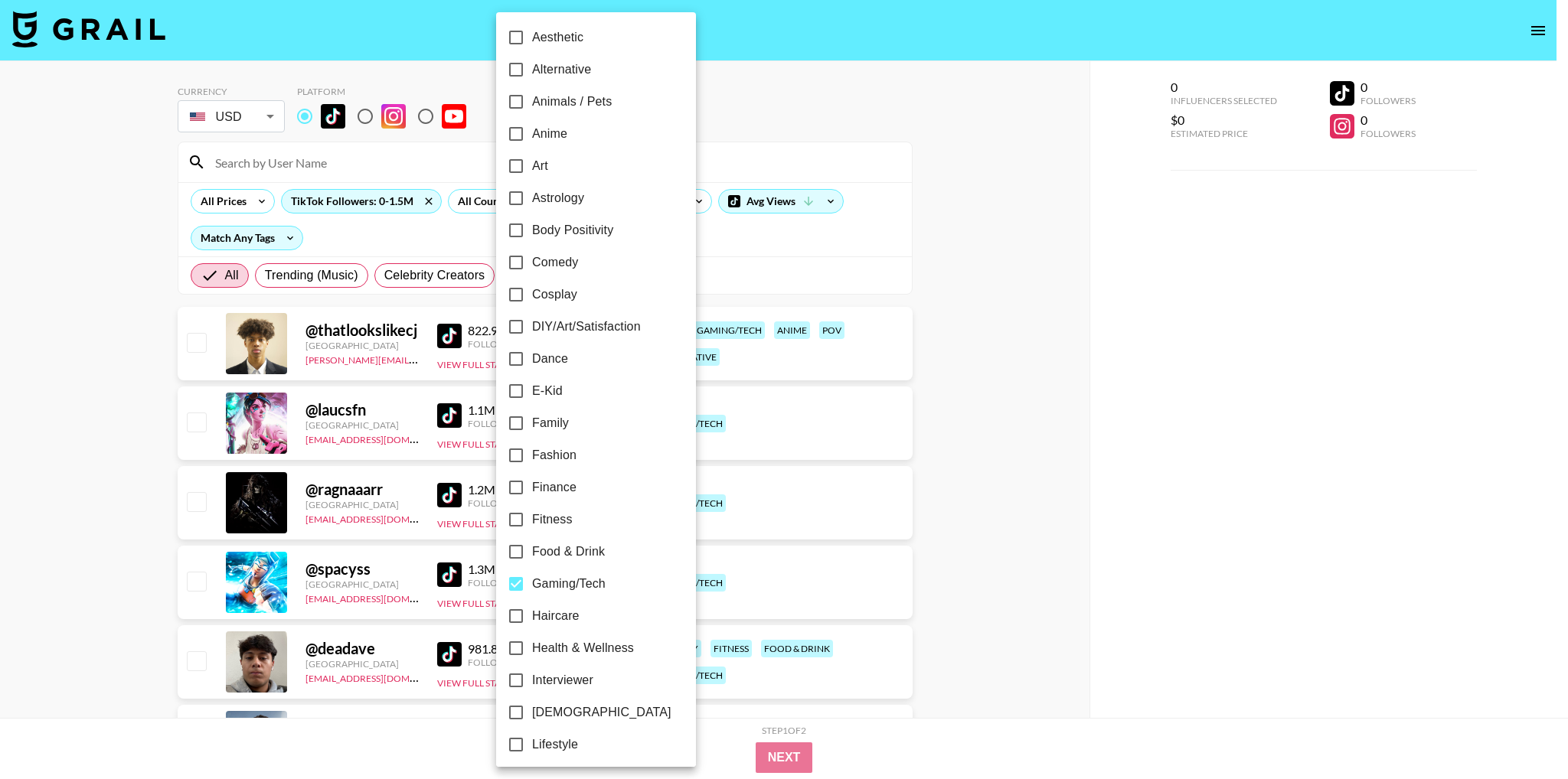
scroll to position [153, 0]
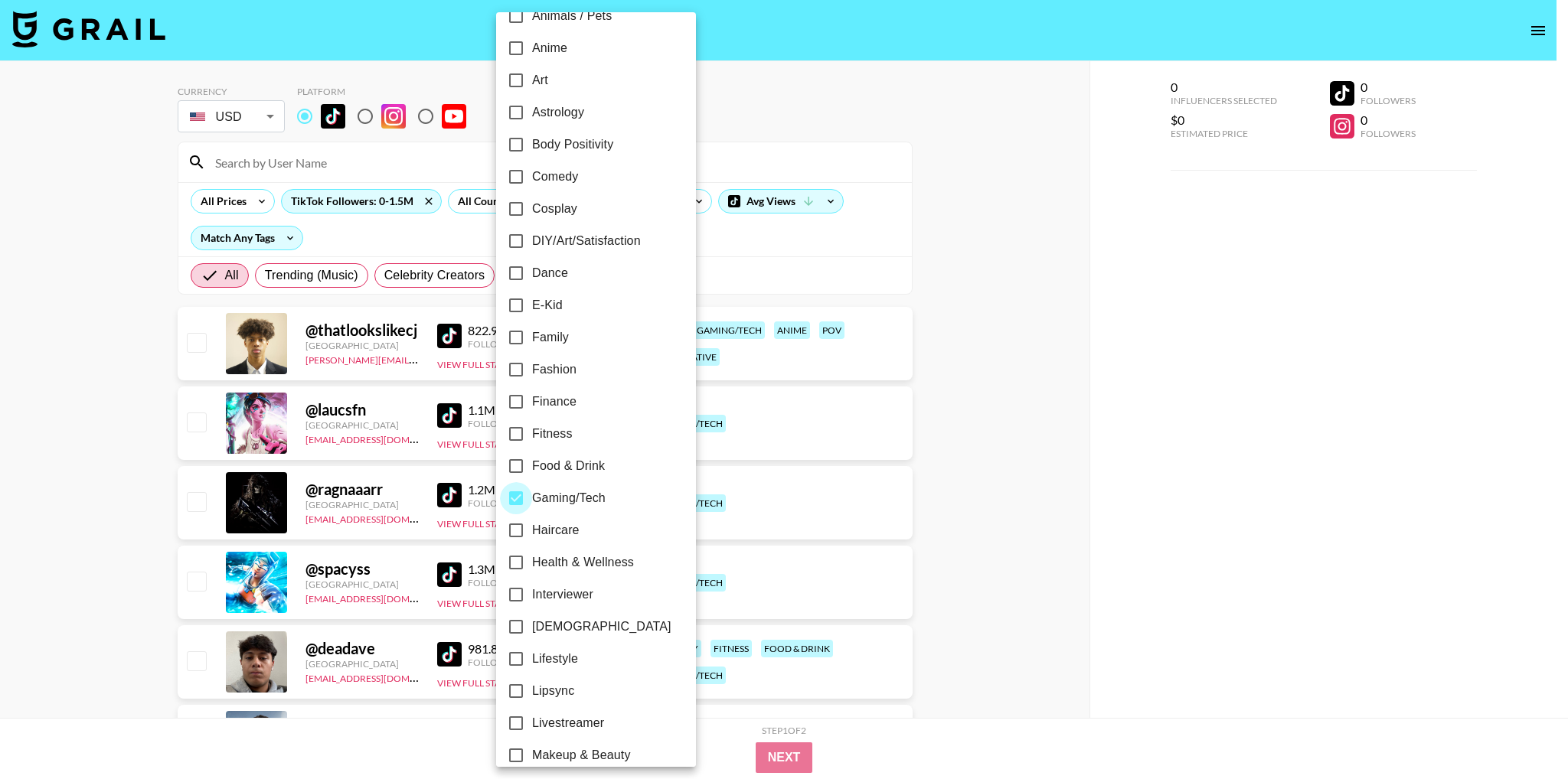
click at [521, 491] on input "Gaming/Tech" at bounding box center [516, 498] width 32 height 32
checkbox input "false"
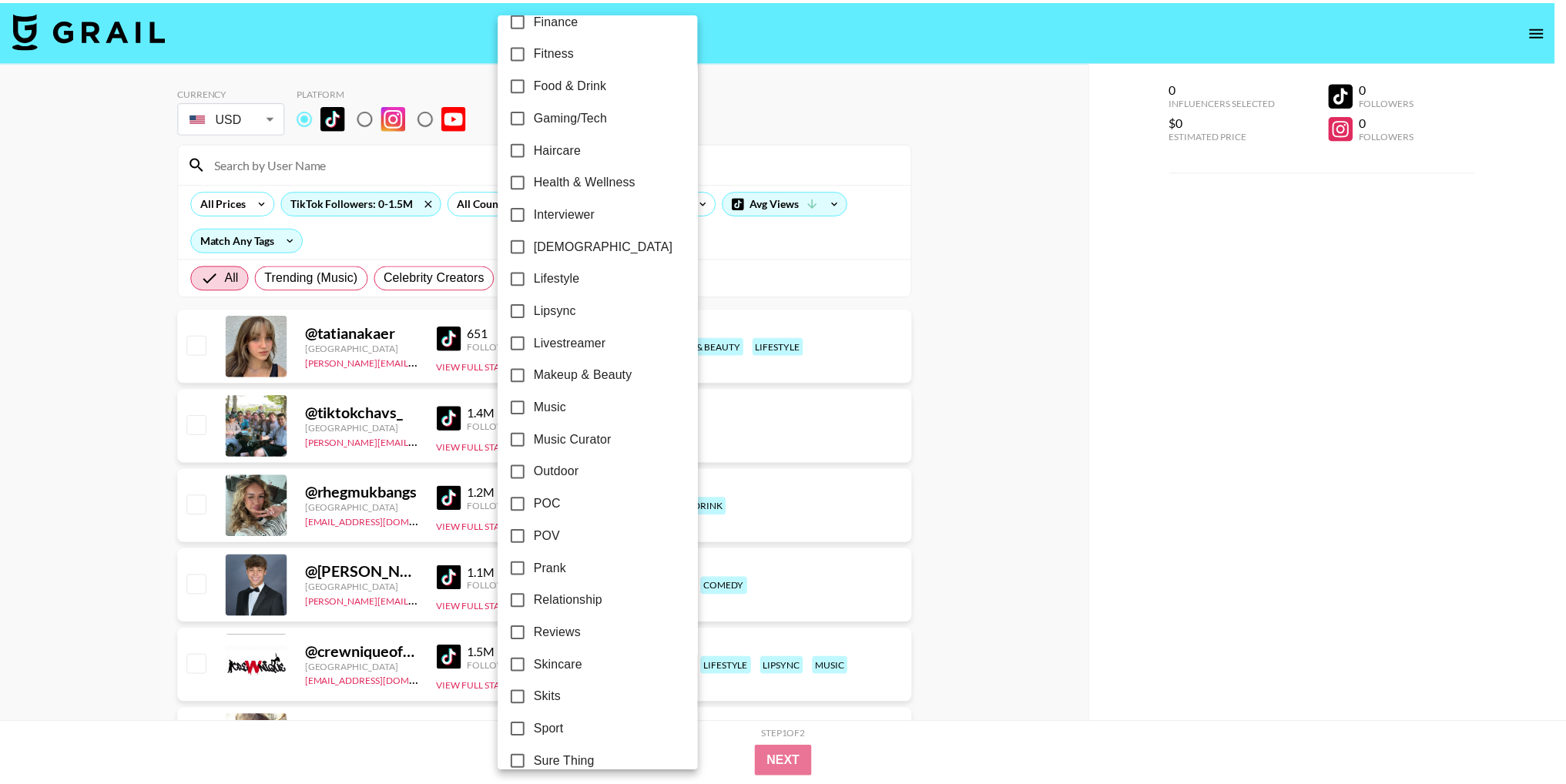
scroll to position [688, 0]
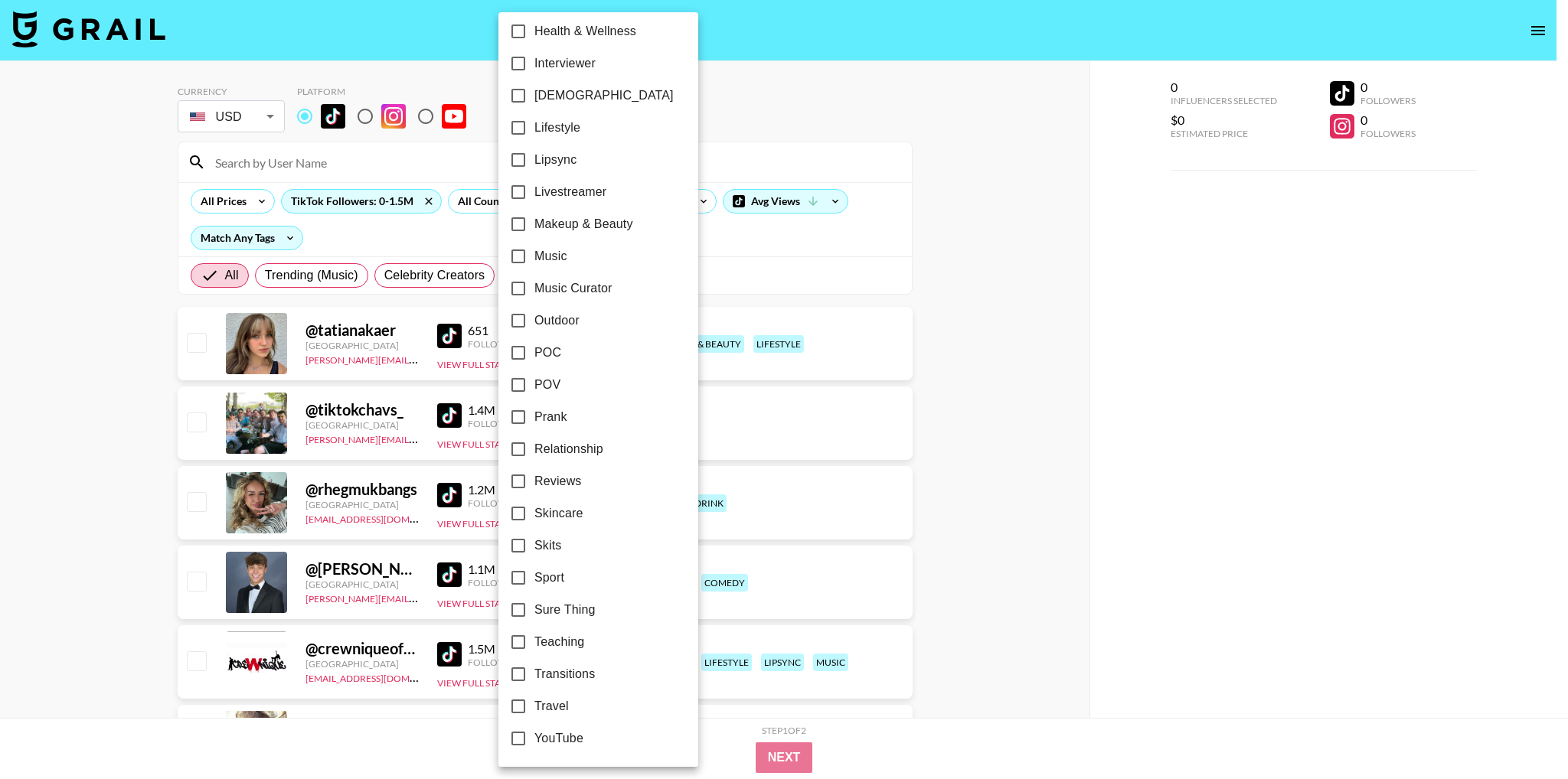
click at [529, 260] on input "Music" at bounding box center [518, 256] width 32 height 32
checkbox input "true"
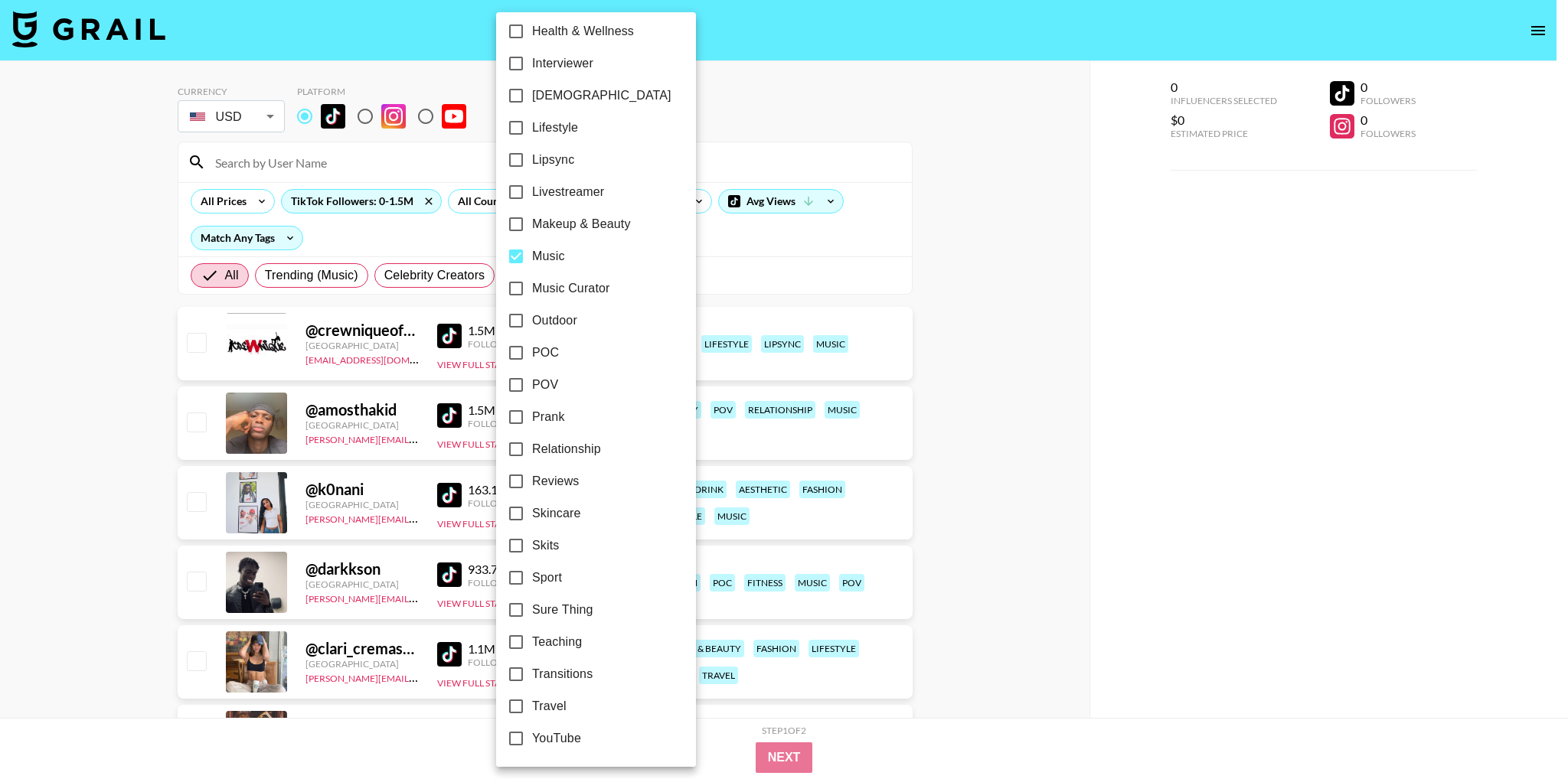
click at [525, 292] on input "Music Curator" at bounding box center [516, 288] width 32 height 32
checkbox input "true"
click at [972, 306] on div at bounding box center [784, 389] width 1568 height 779
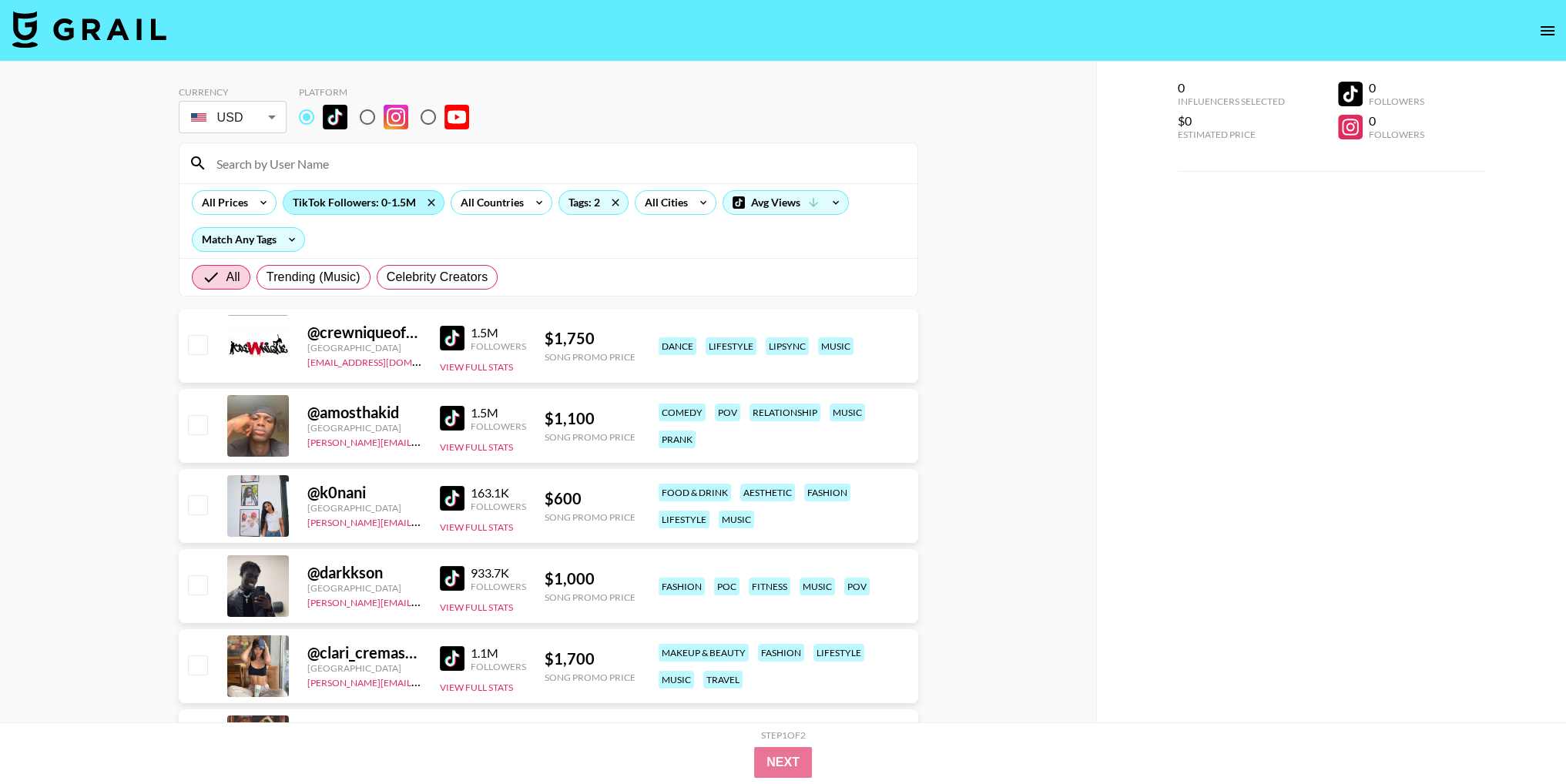
click at [359, 198] on div "TikTok Followers: 0-1.5M" at bounding box center [363, 202] width 160 height 23
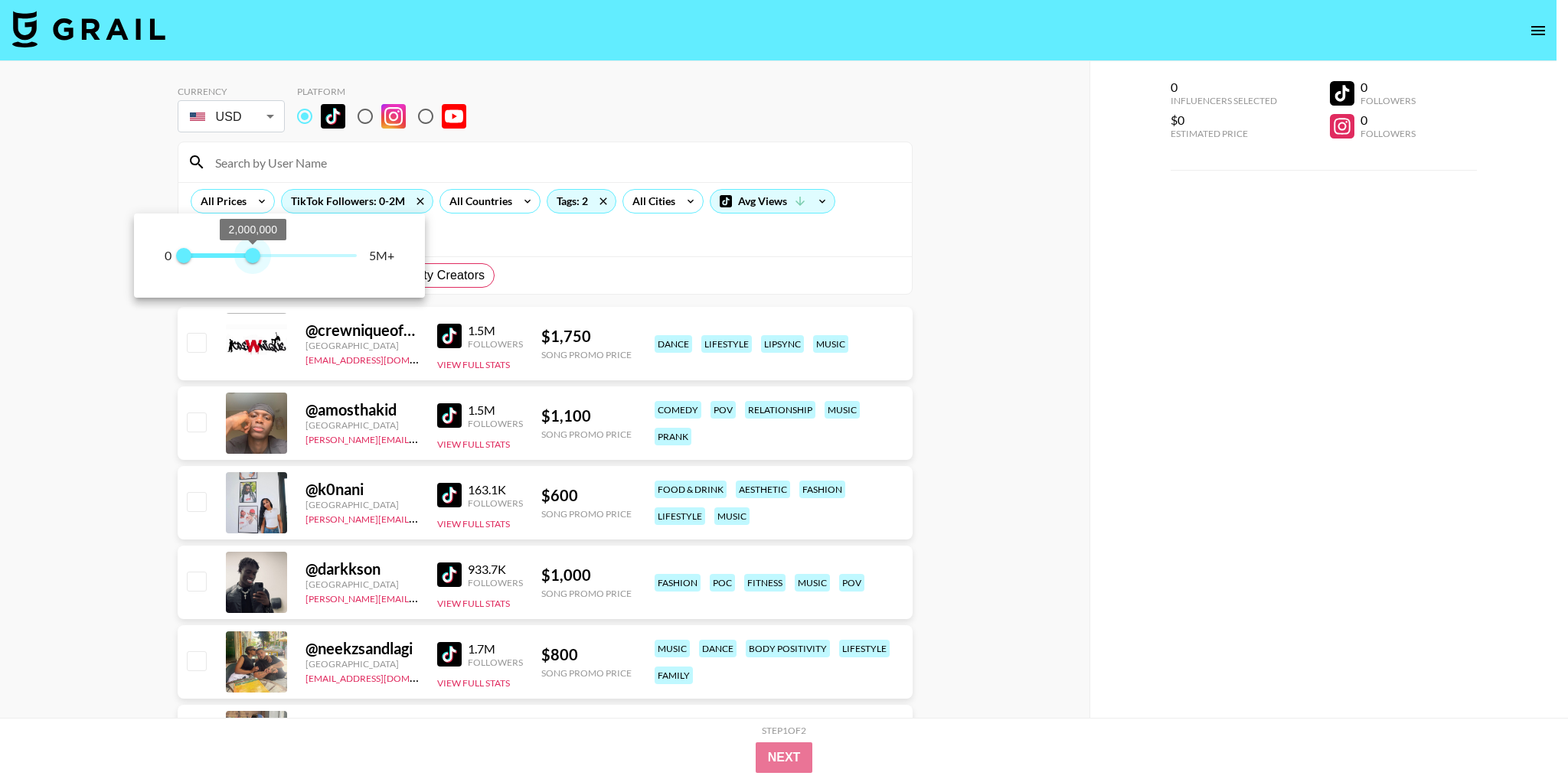
type input "2100000"
drag, startPoint x: 236, startPoint y: 257, endPoint x: 255, endPoint y: 257, distance: 19.0
click at [255, 257] on span "2,100,000" at bounding box center [256, 256] width 15 height 15
click at [926, 253] on div at bounding box center [784, 389] width 1568 height 779
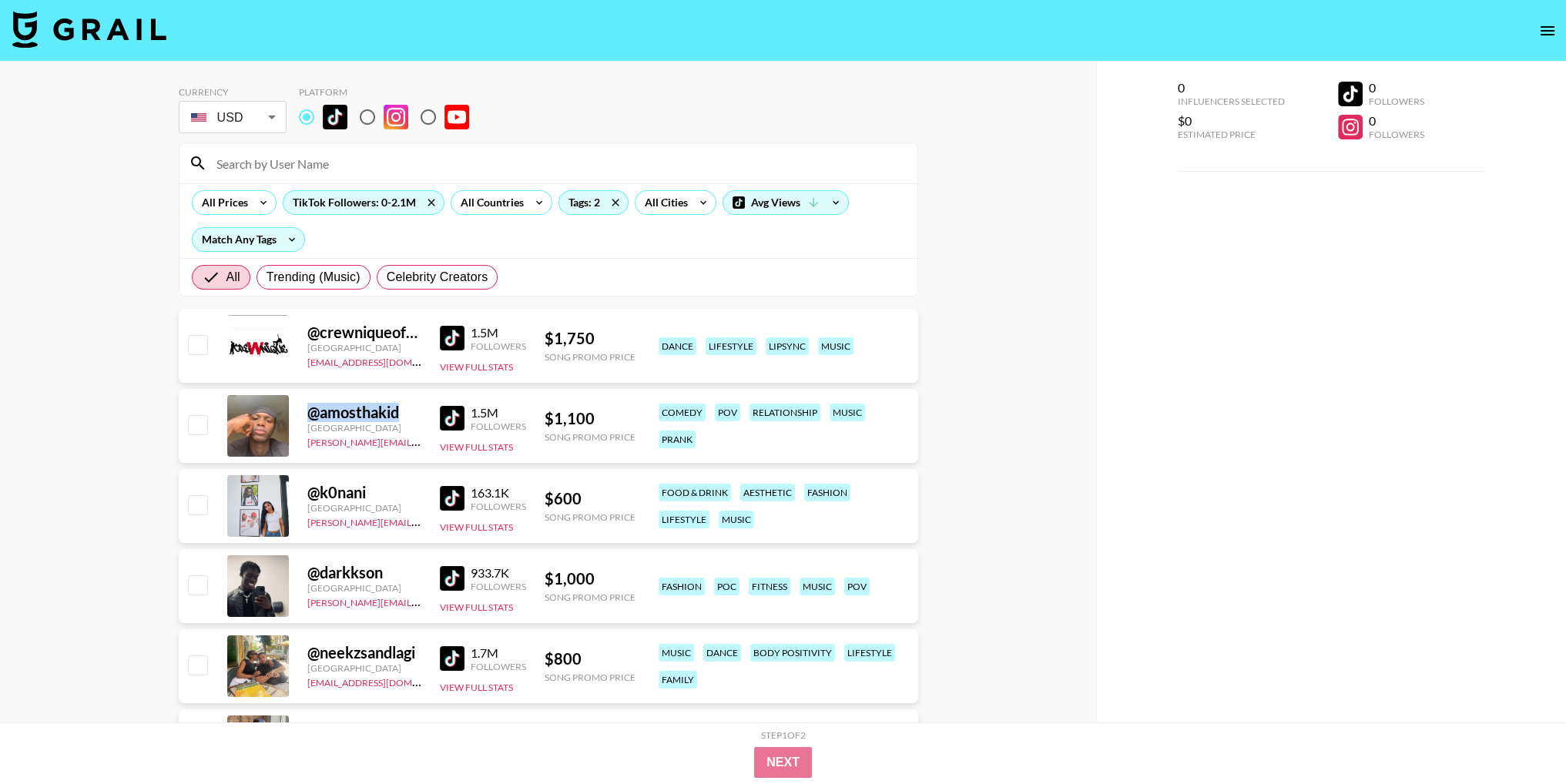
drag, startPoint x: 303, startPoint y: 411, endPoint x: 401, endPoint y: 412, distance: 98.0
click at [401, 412] on div "@ amosthakid [GEOGRAPHIC_DATA] [PERSON_NAME][EMAIL_ADDRESS][DOMAIN_NAME] 1.5M F…" at bounding box center [548, 426] width 739 height 74
copy div "@ amosthakid"
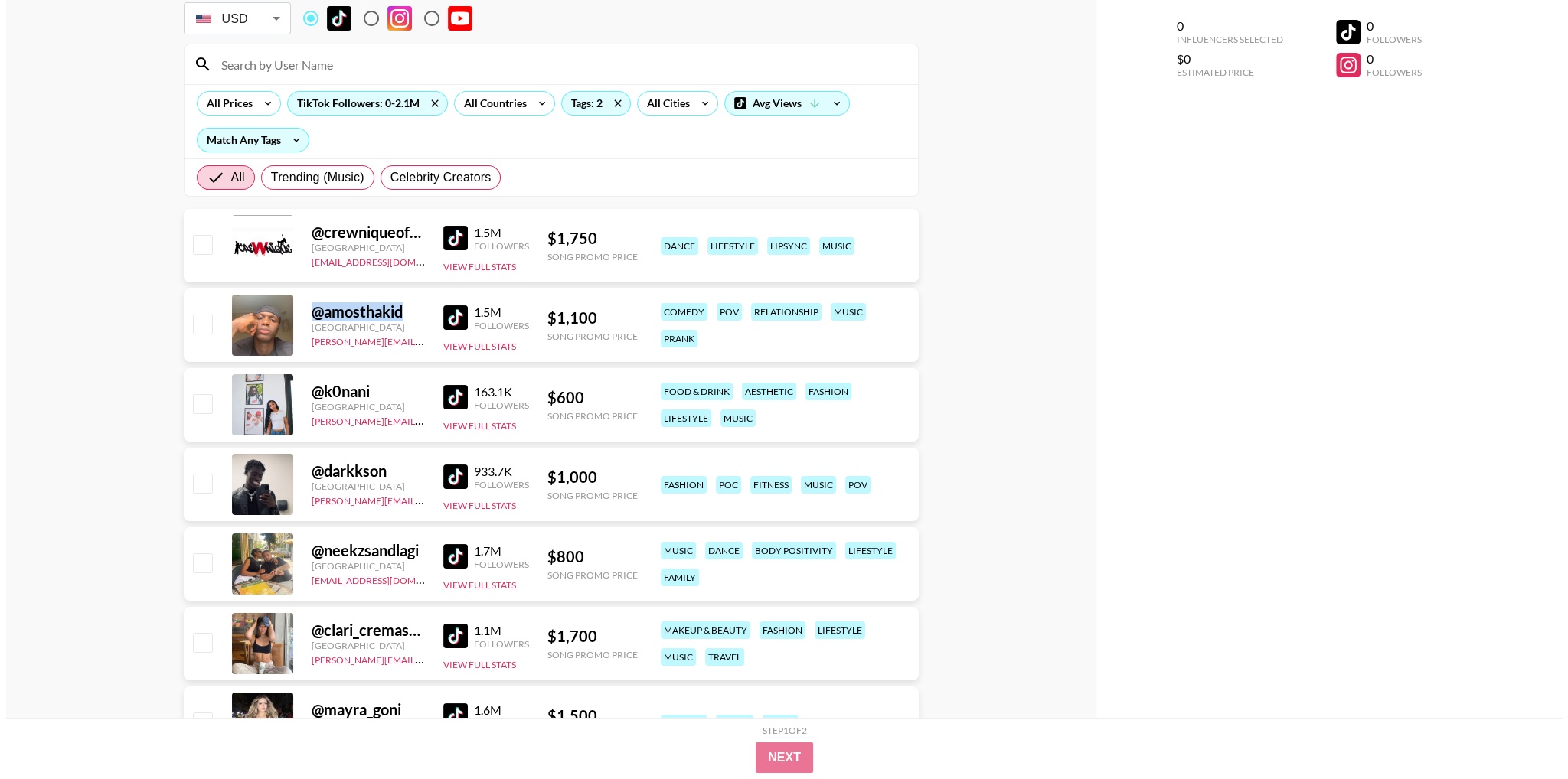
scroll to position [0, 0]
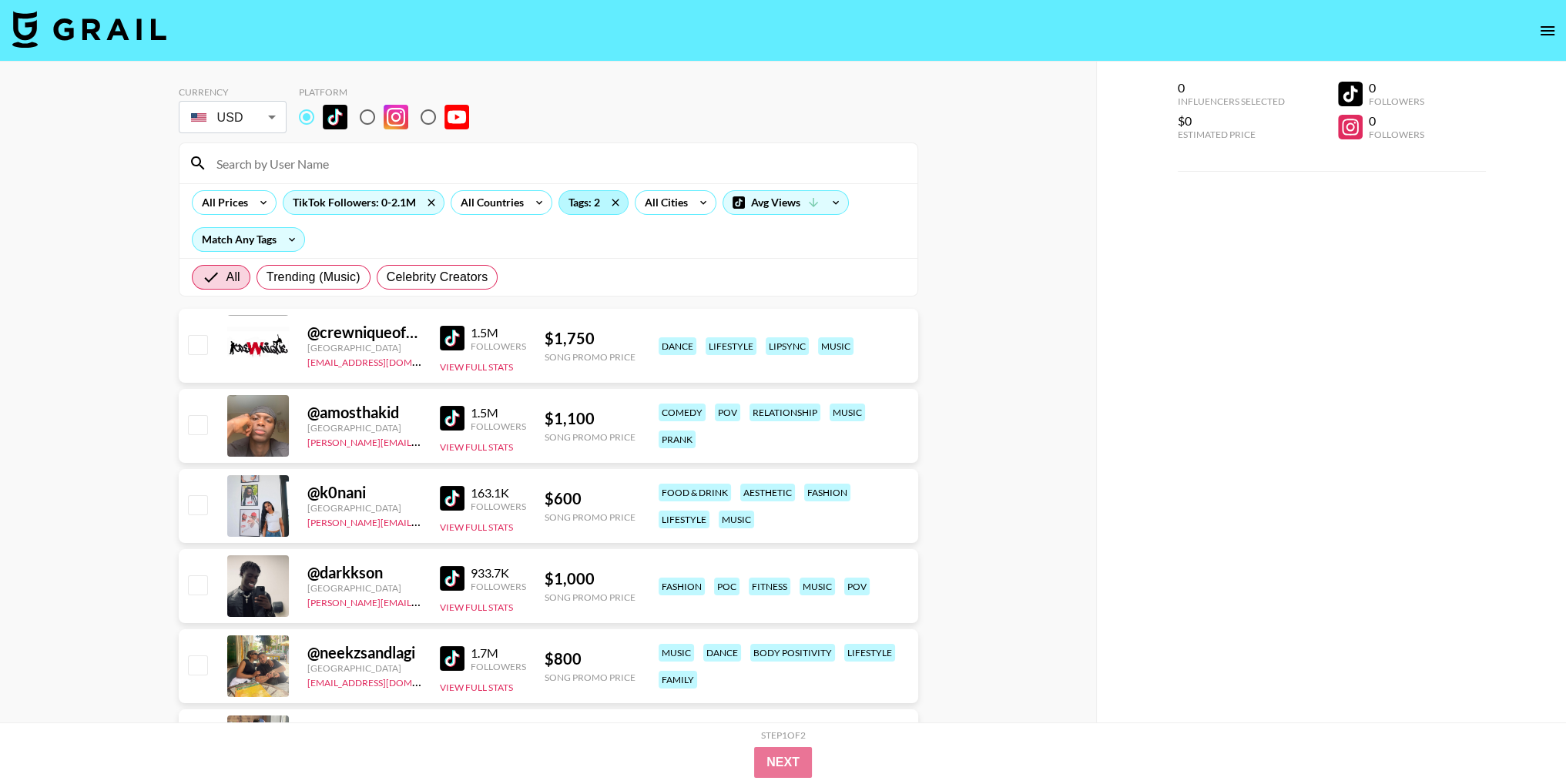
click at [582, 206] on div "Tags: 2" at bounding box center [593, 202] width 68 height 23
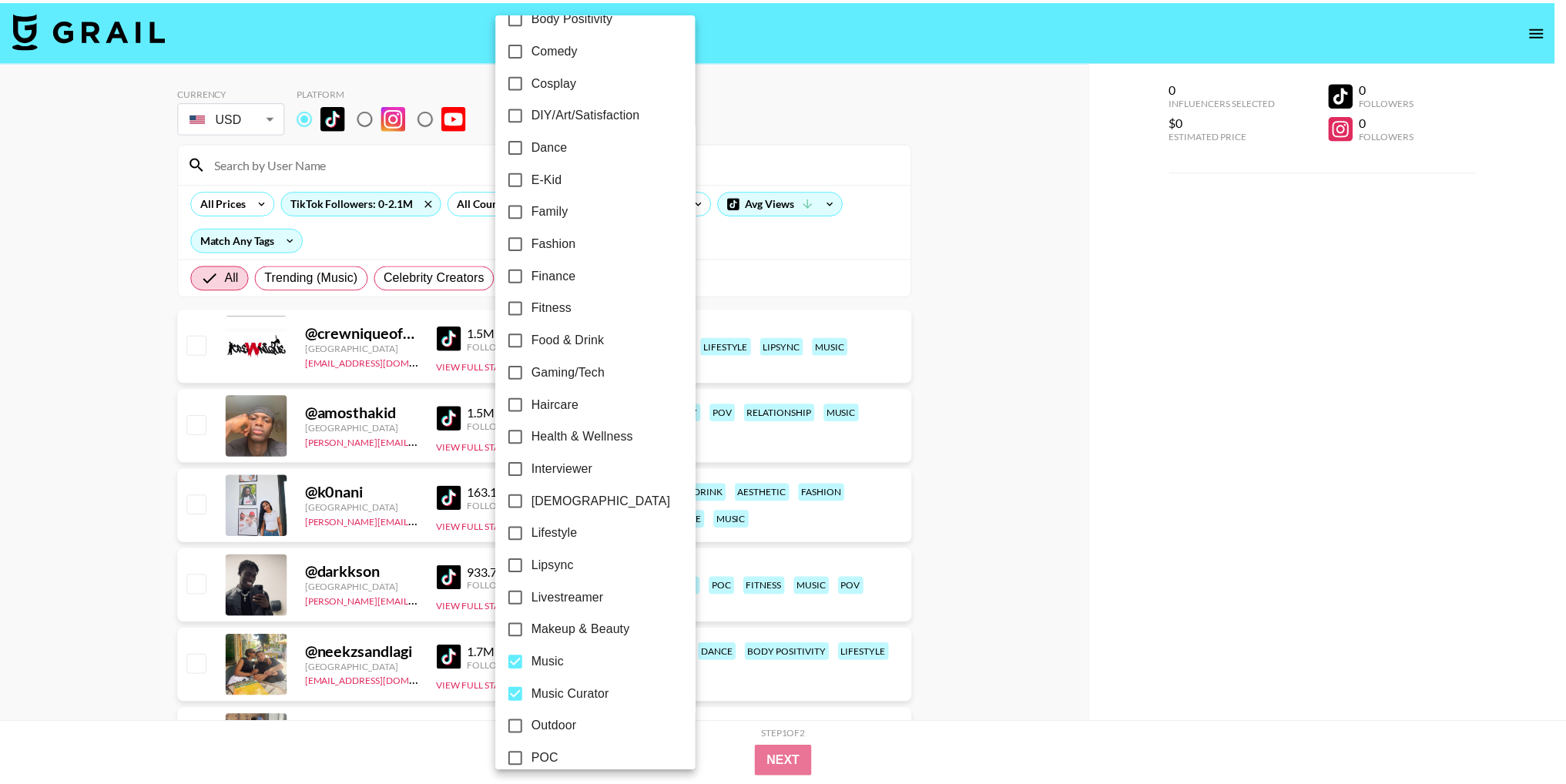
scroll to position [385, 0]
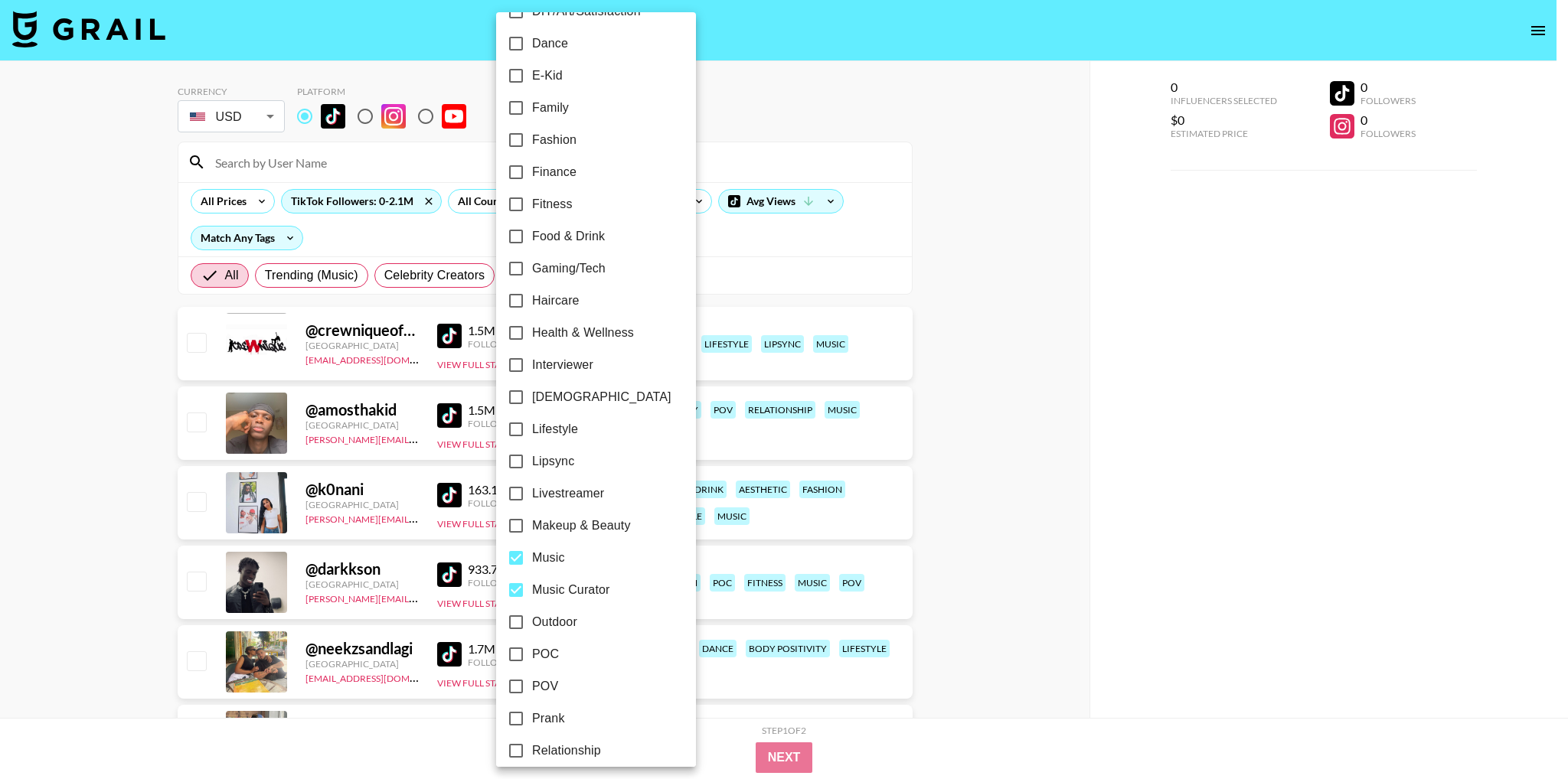
click at [532, 555] on span "Music" at bounding box center [548, 558] width 33 height 18
click at [532, 555] on input "Music" at bounding box center [516, 557] width 32 height 32
checkbox input "false"
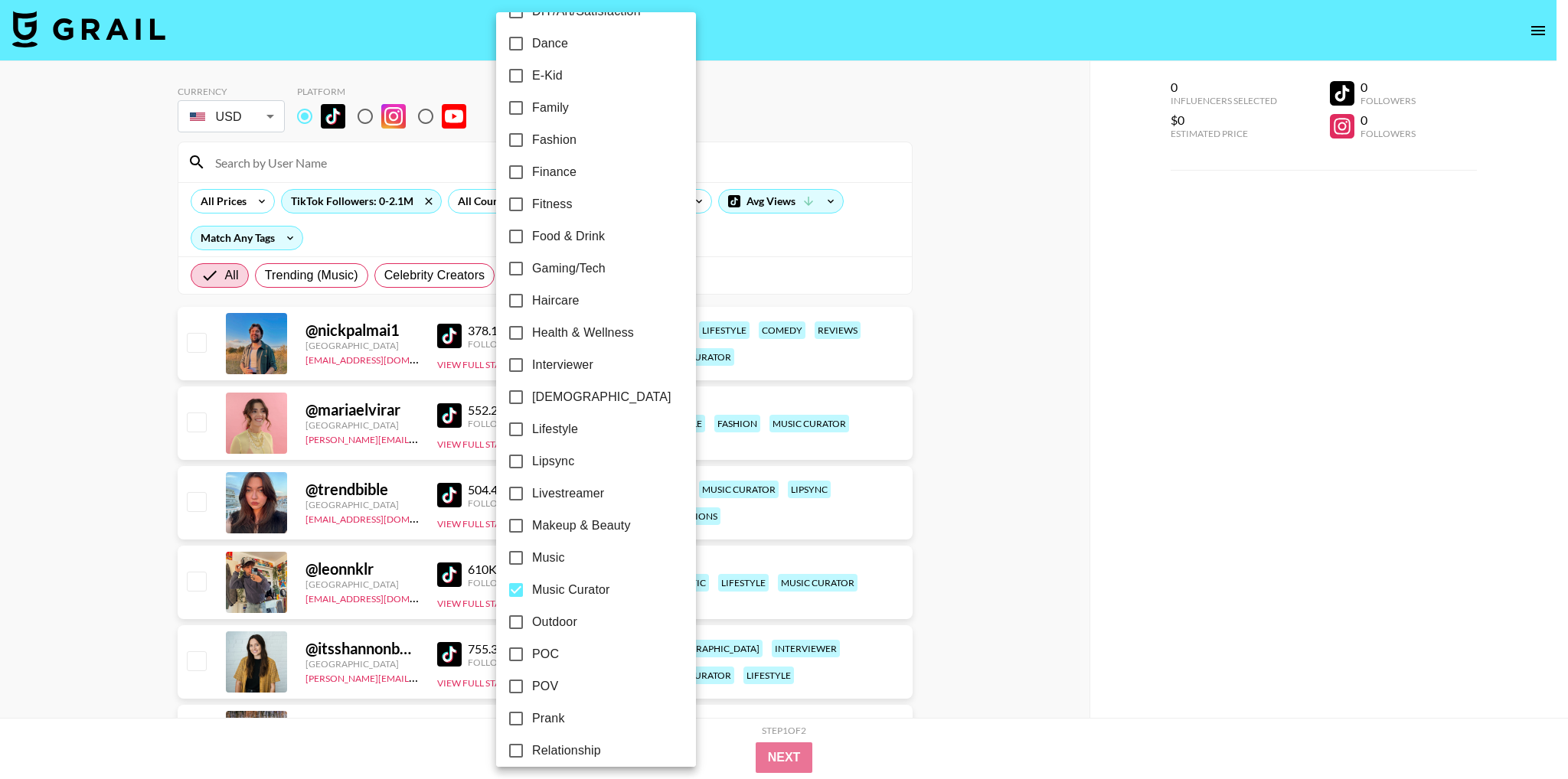
click at [990, 458] on div at bounding box center [784, 389] width 1568 height 779
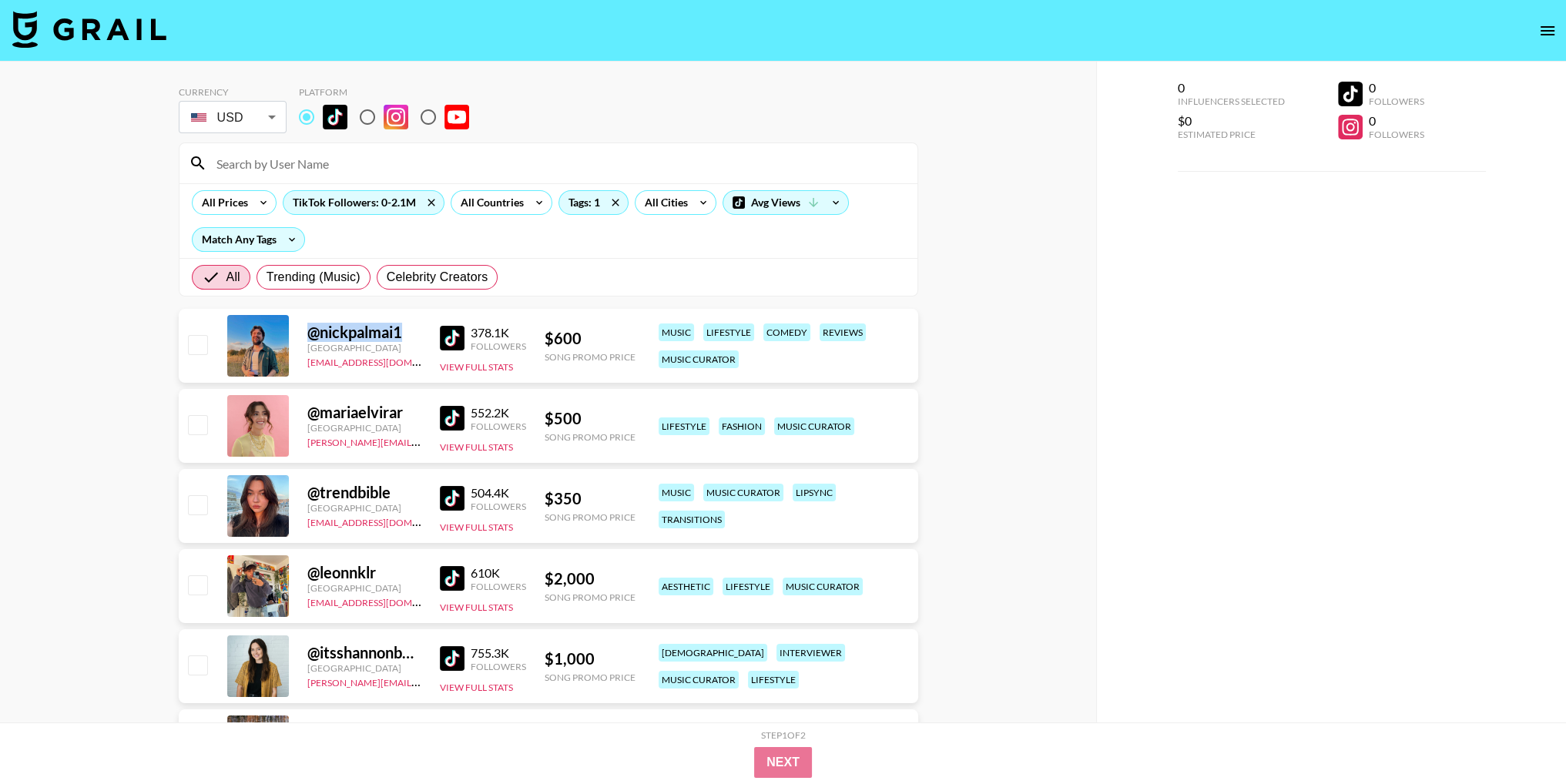
drag, startPoint x: 308, startPoint y: 333, endPoint x: 423, endPoint y: 335, distance: 115.0
click at [423, 335] on div "@ nickpalmai1 [GEOGRAPHIC_DATA] [EMAIL_ADDRESS][DOMAIN_NAME] 378.1K Followers V…" at bounding box center [548, 346] width 739 height 74
copy div "@ nickpalmai1"
click at [337, 417] on div "@ mariaelvirar" at bounding box center [364, 412] width 114 height 19
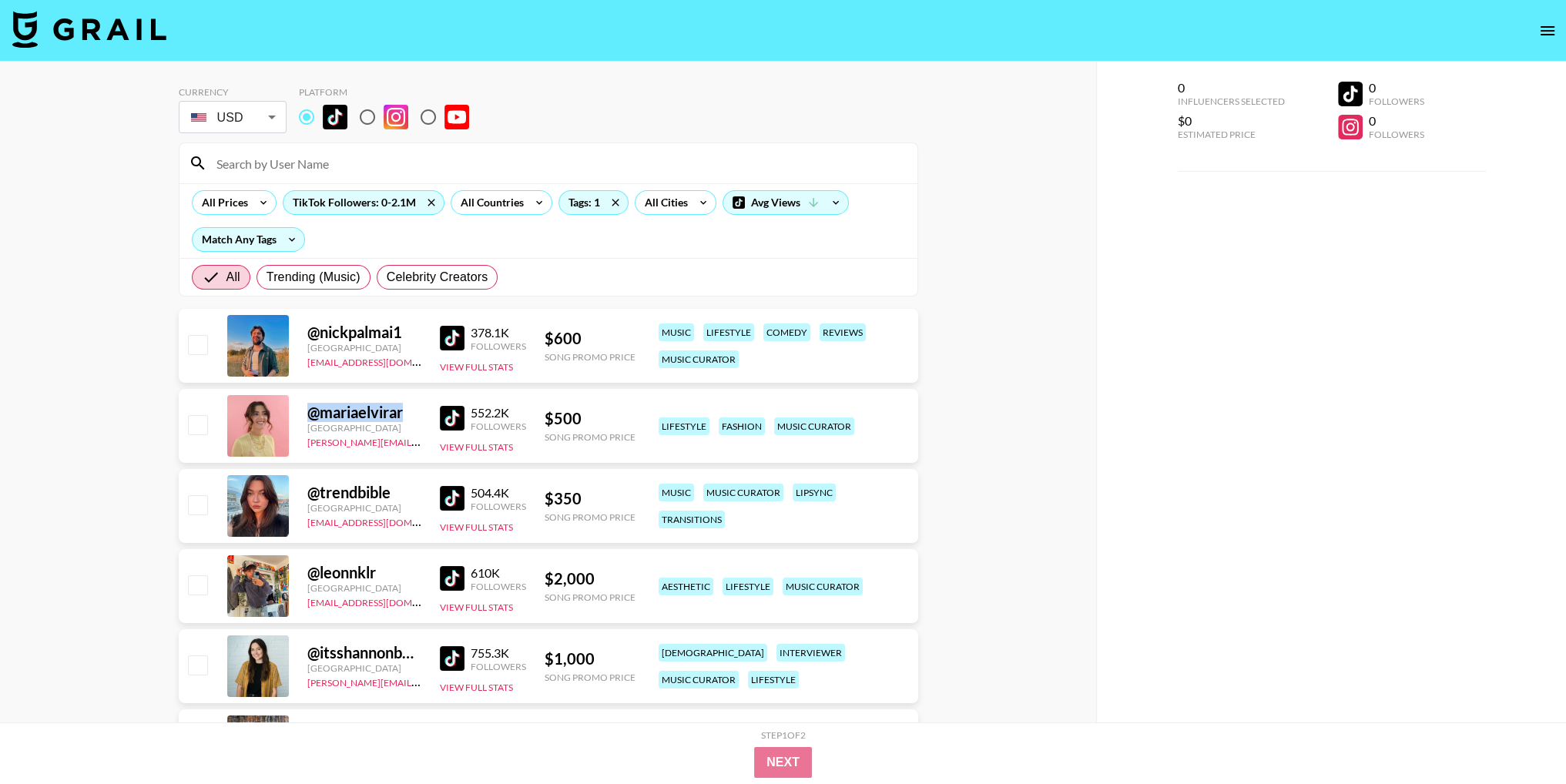
click at [337, 417] on div "@ mariaelvirar" at bounding box center [364, 412] width 114 height 19
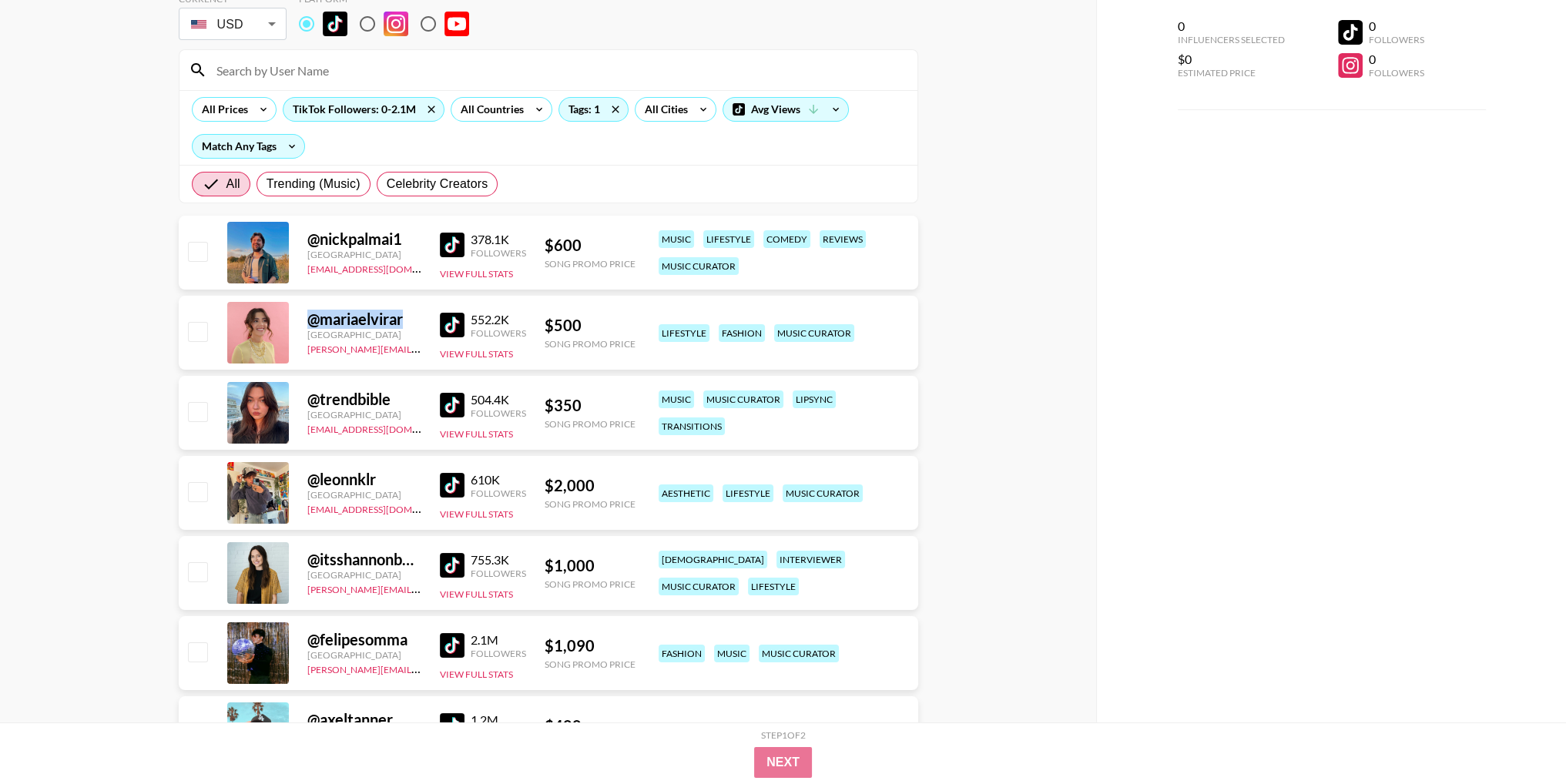
scroll to position [263, 0]
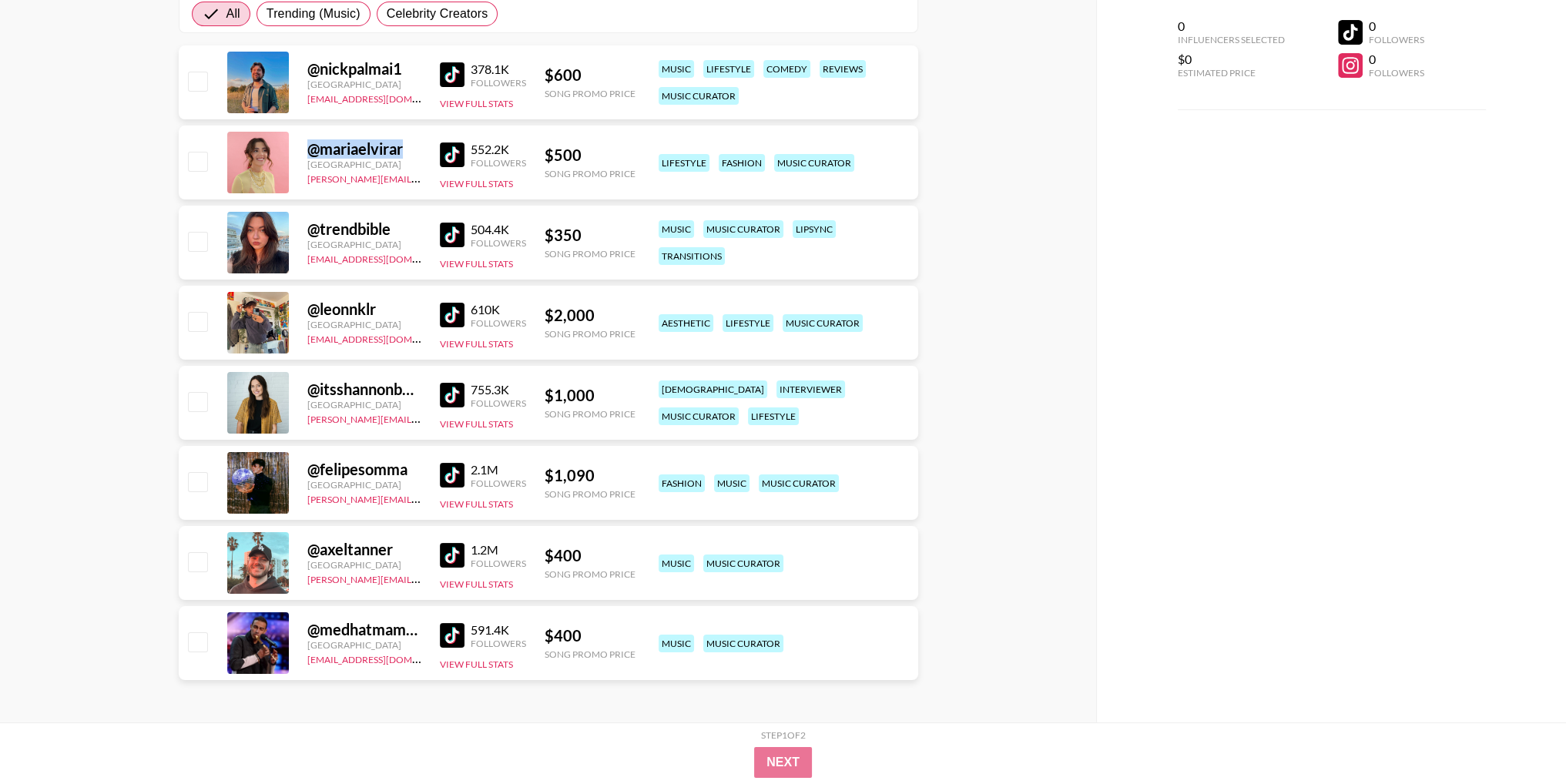
copy div "@ mariaelvirar"
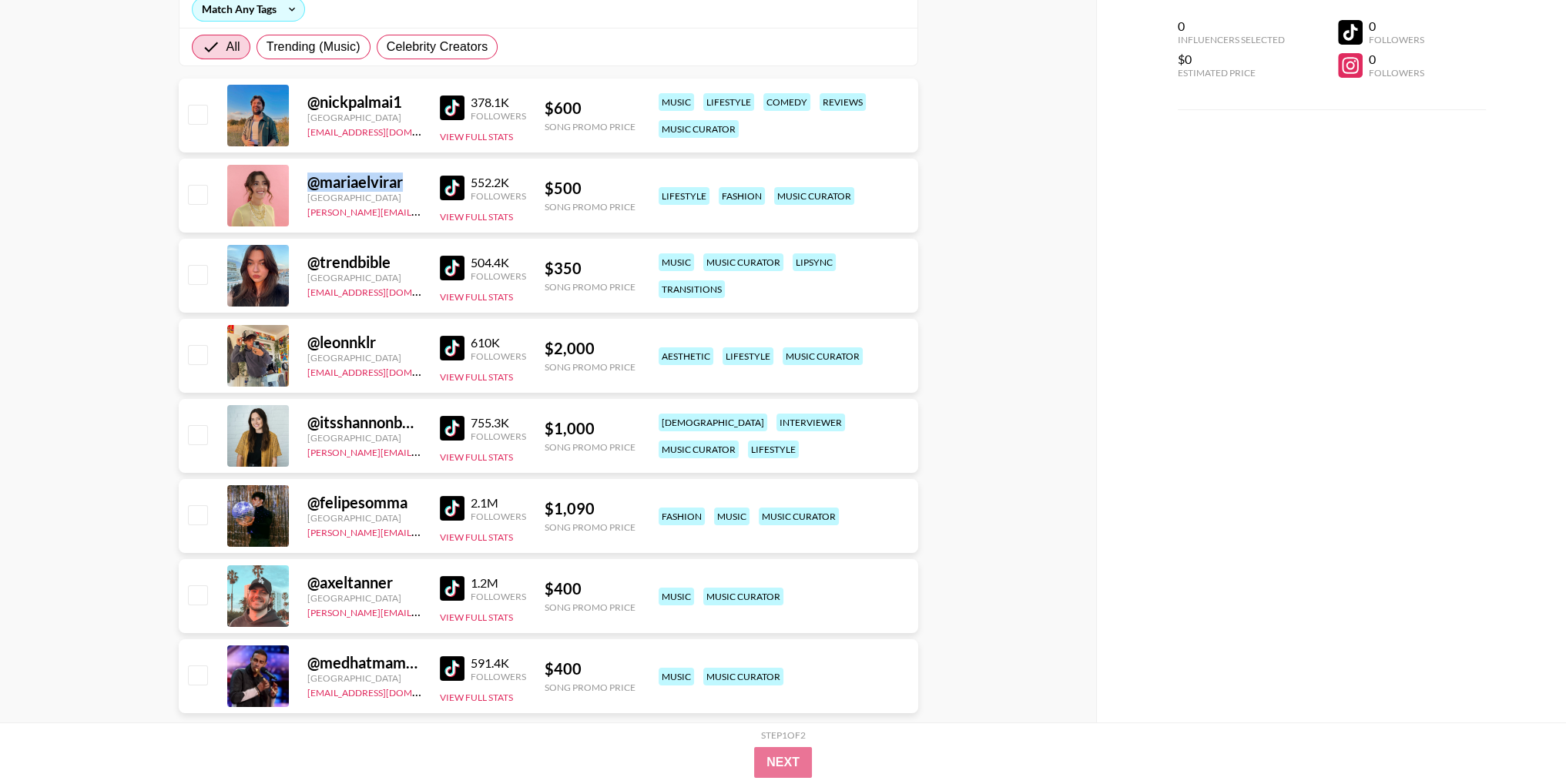
scroll to position [0, 0]
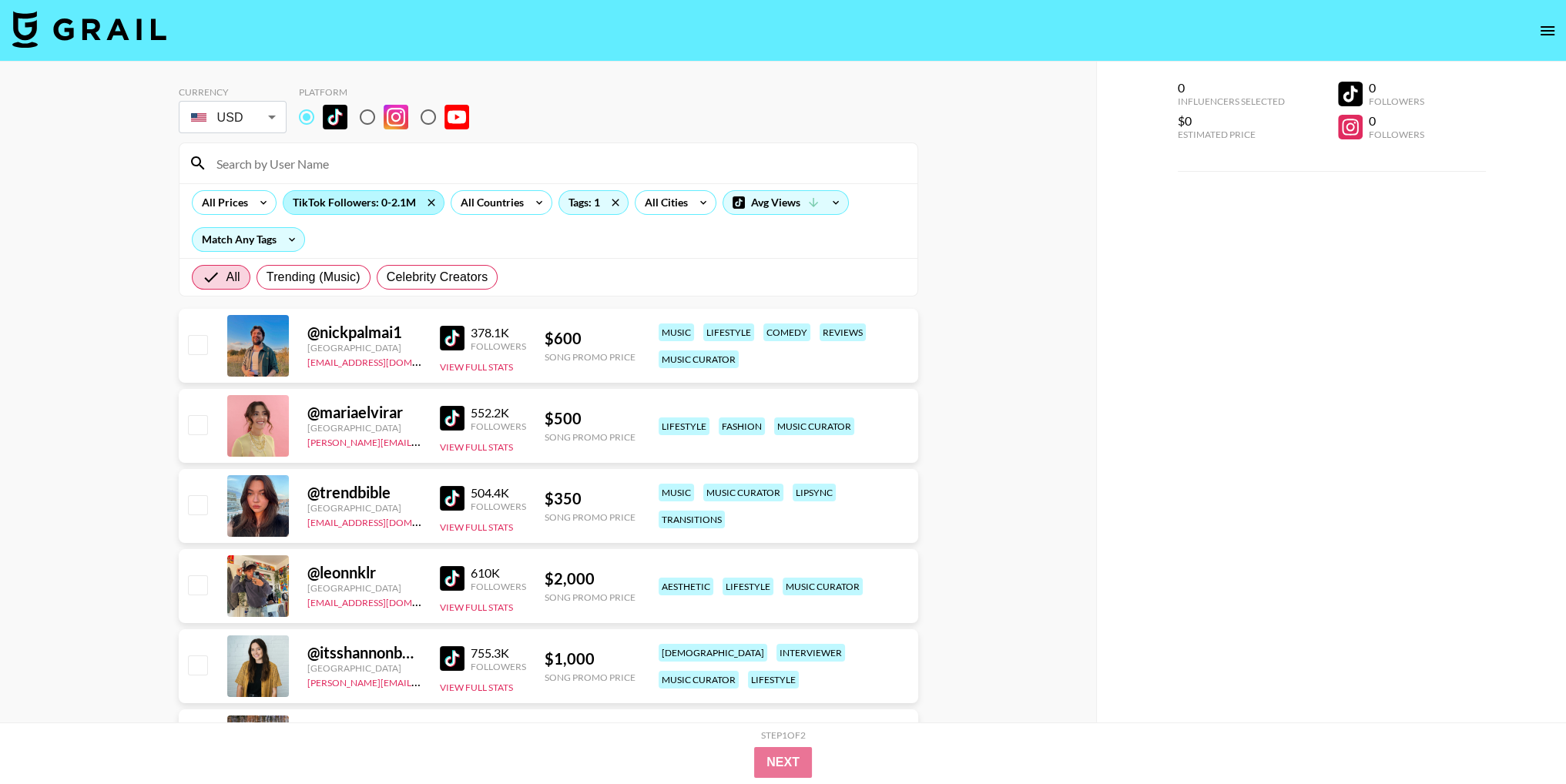
click at [401, 192] on div "TikTok Followers: 0-2.1M" at bounding box center [363, 202] width 160 height 23
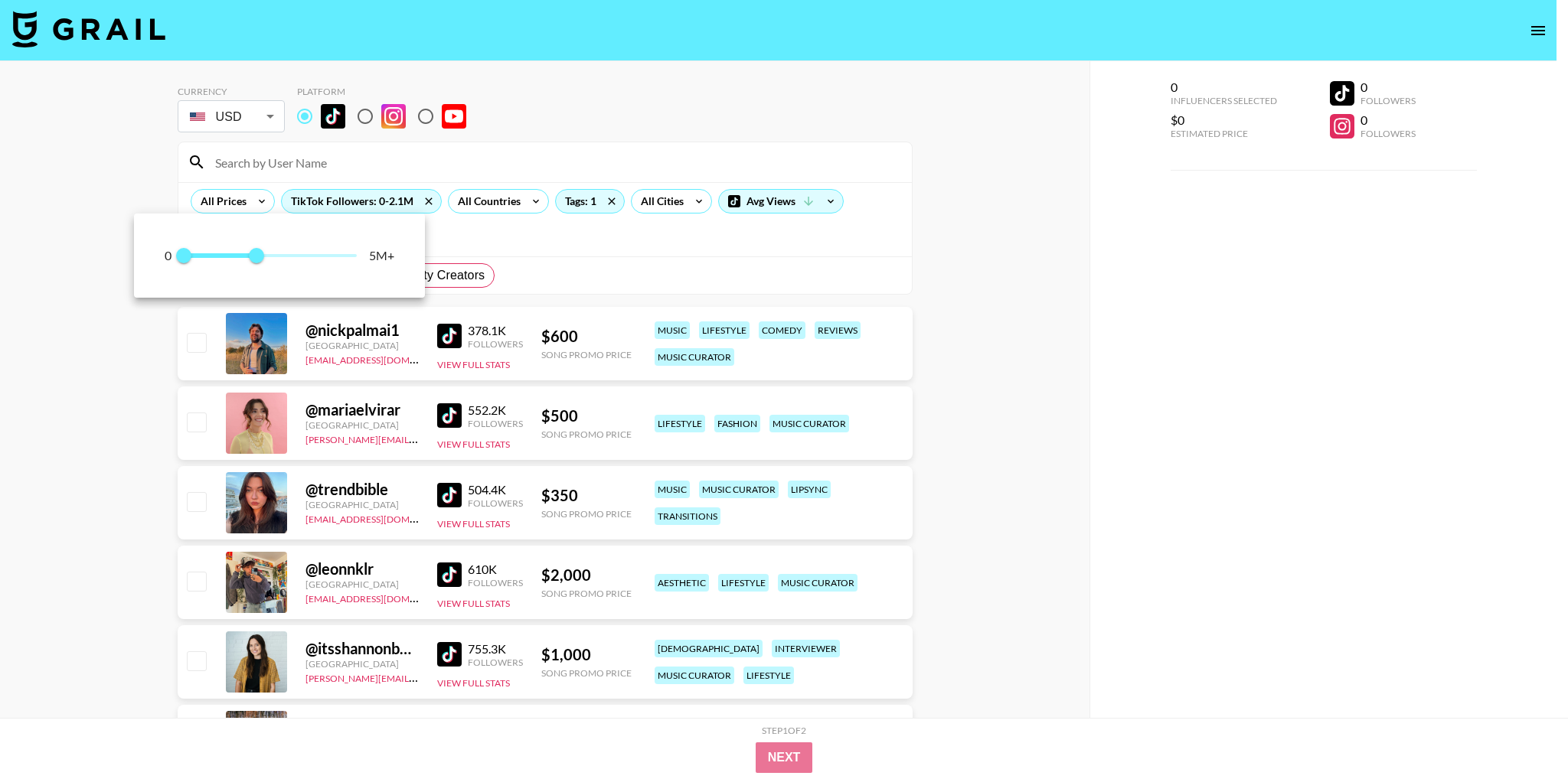
click at [362, 257] on div "0 0 2,100,000 5M+" at bounding box center [279, 256] width 229 height 23
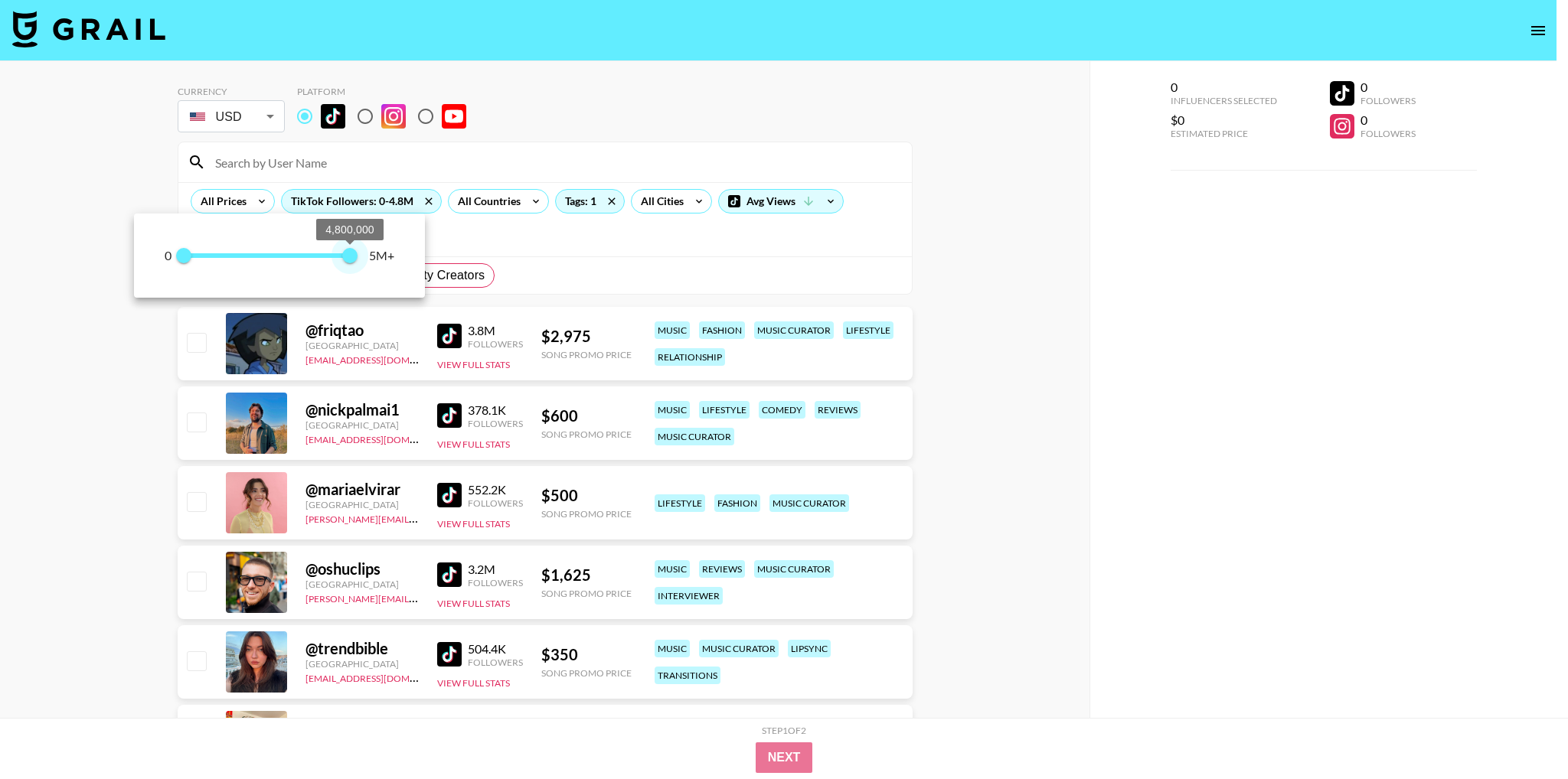
type input "5000000"
drag, startPoint x: 350, startPoint y: 258, endPoint x: 366, endPoint y: 258, distance: 16.0
click at [357, 258] on span "0 5,000,000" at bounding box center [270, 256] width 173 height 23
click at [909, 258] on div at bounding box center [784, 389] width 1568 height 779
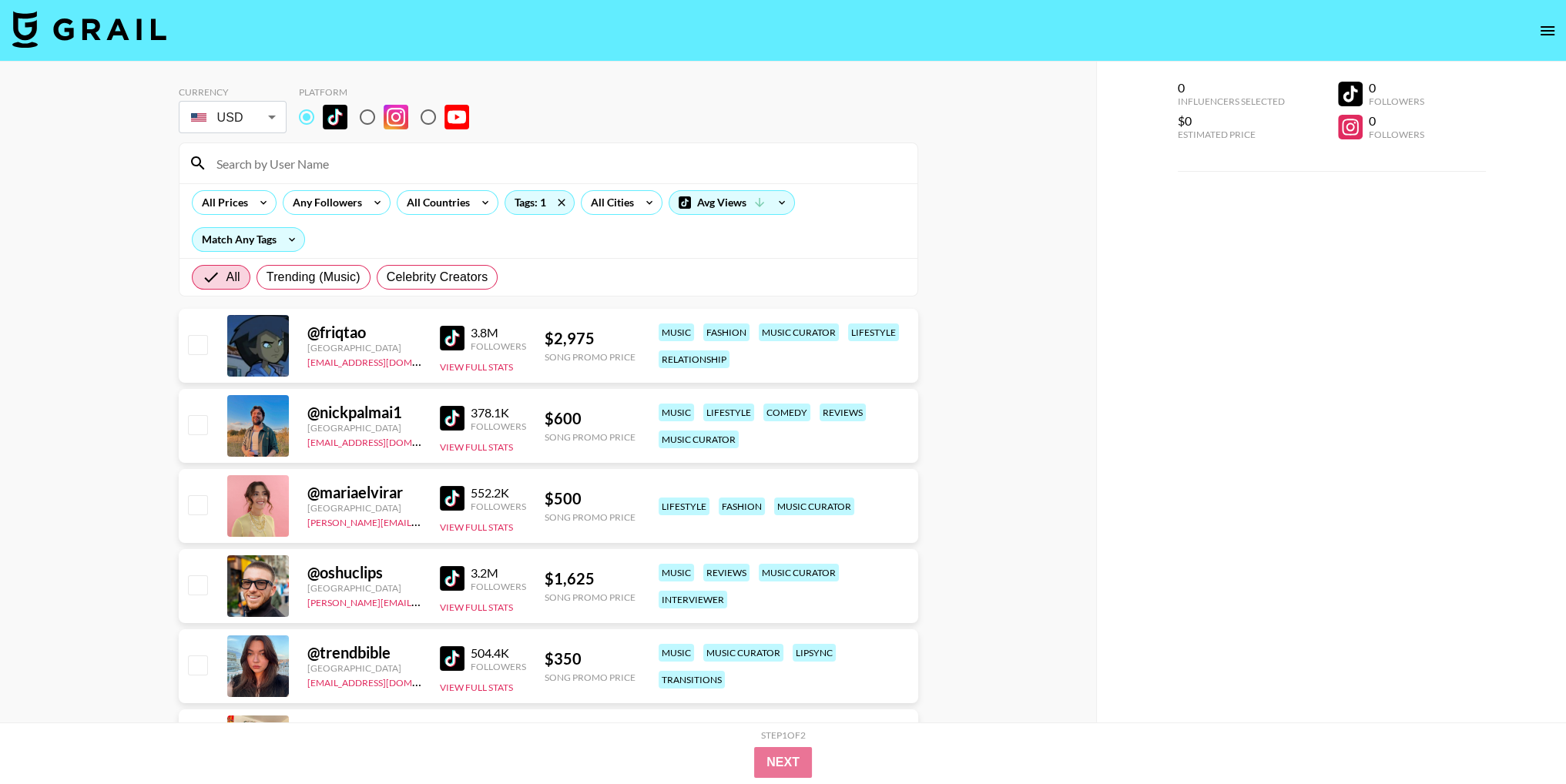
click at [334, 324] on div "@ friqtao" at bounding box center [364, 332] width 114 height 19
copy div "@ friqtao"
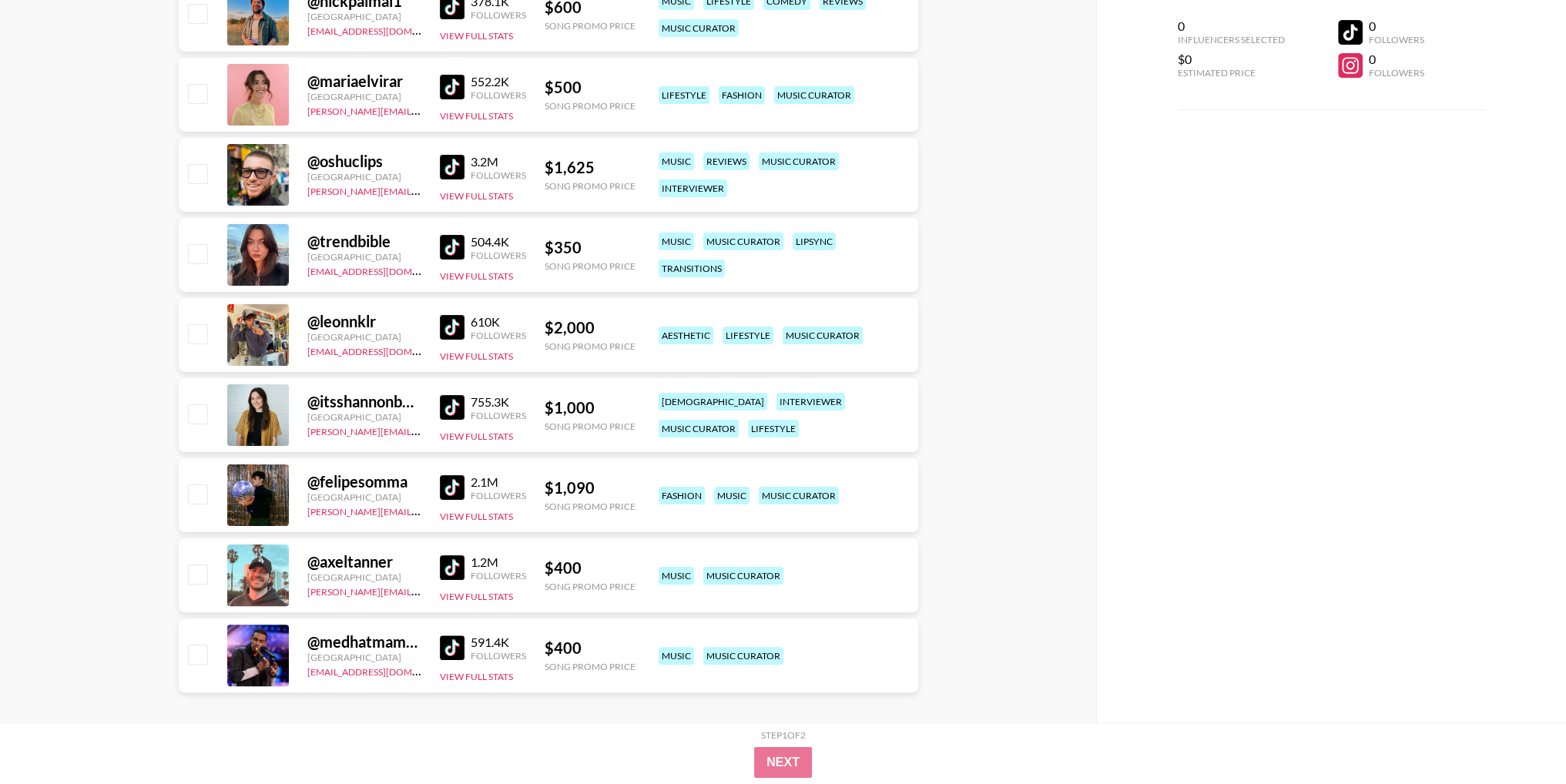
scroll to position [423, 0]
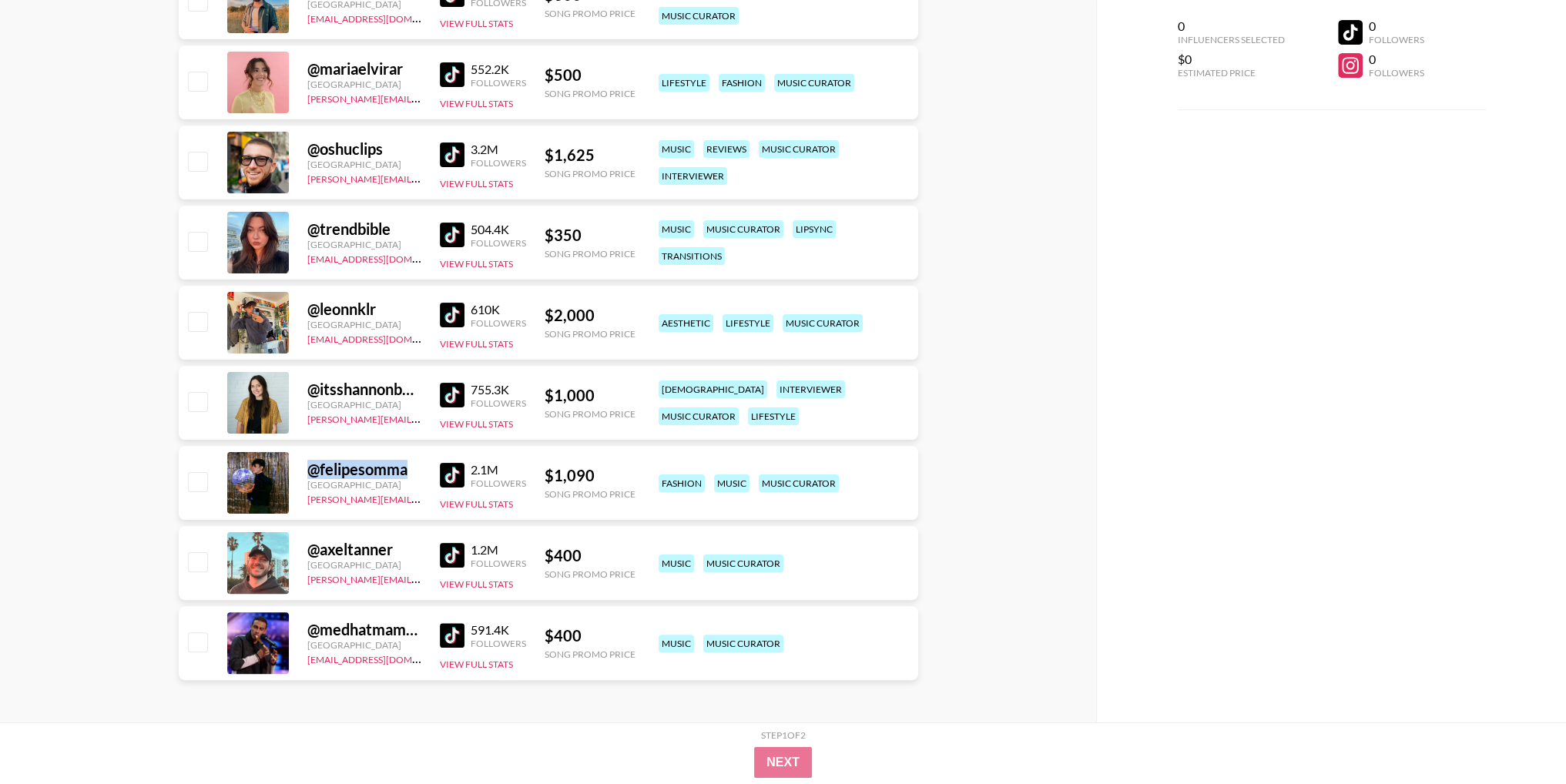
drag, startPoint x: 310, startPoint y: 462, endPoint x: 412, endPoint y: 467, distance: 102.1
click at [412, 467] on div "@ felipesomma" at bounding box center [364, 469] width 114 height 19
